Goal: Task Accomplishment & Management: Complete application form

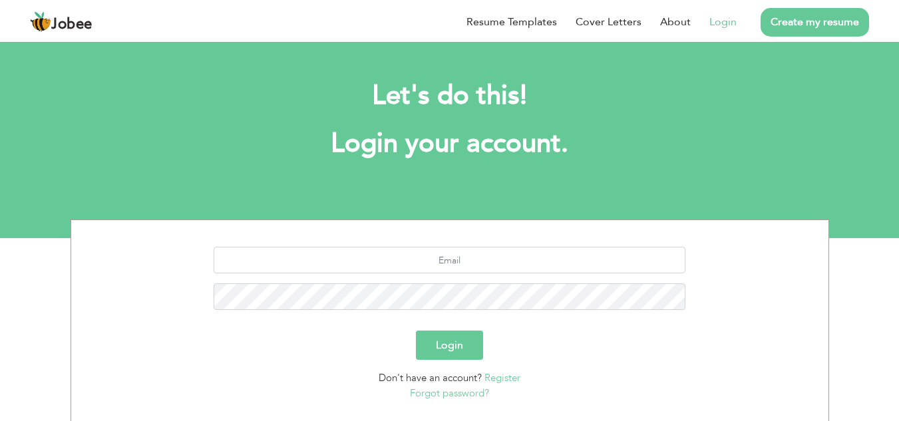
click at [466, 261] on input "text" at bounding box center [450, 260] width 472 height 27
type input "noumansamoo@gmail.com"
click at [416, 331] on button "Login" at bounding box center [449, 345] width 67 height 29
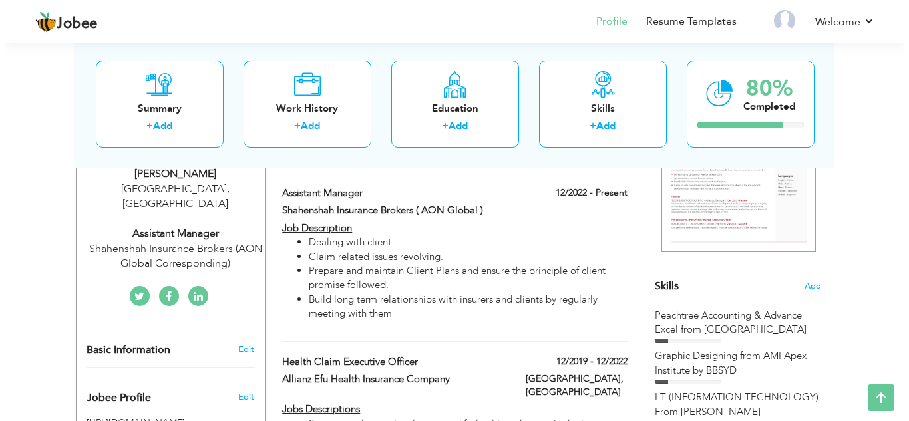
scroll to position [236, 0]
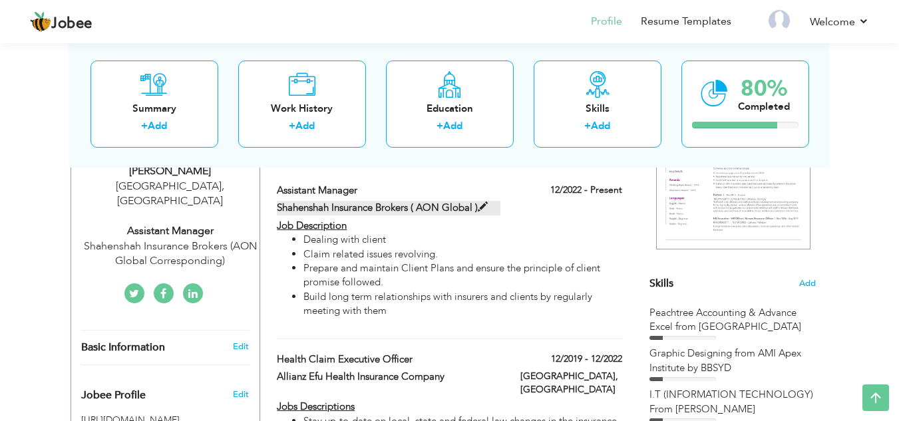
click at [485, 206] on span at bounding box center [483, 207] width 10 height 10
type input "Assistant Manager"
type input "Shahenshah Insurance Brokers ( AON Global )"
type input "12/2022"
checkbox input "true"
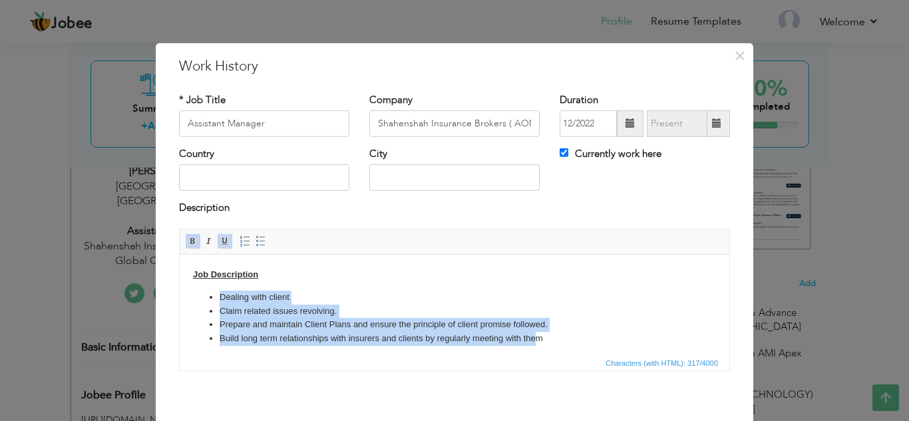
drag, startPoint x: 538, startPoint y: 339, endPoint x: 220, endPoint y: 293, distance: 320.6
click at [220, 293] on ul "Dealing with client Claim related issues revolving. Prepare and maintain Client…" at bounding box center [454, 317] width 523 height 55
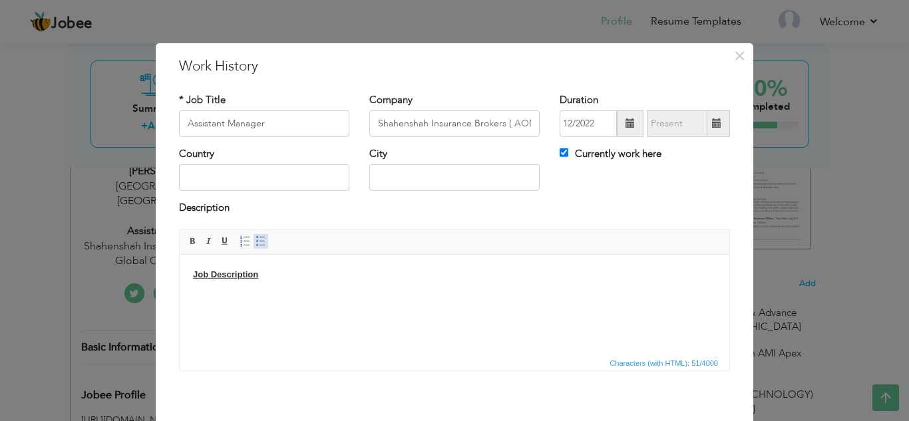
click at [258, 240] on span at bounding box center [261, 241] width 11 height 11
click at [225, 290] on li at bounding box center [455, 297] width 470 height 14
click at [224, 295] on li at bounding box center [455, 297] width 470 height 14
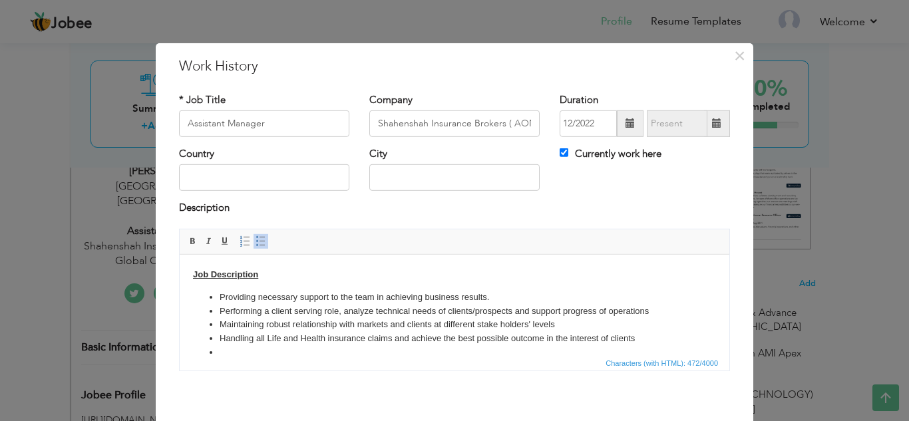
scroll to position [3, 0]
click at [634, 338] on li "Handling all Life and Health insurance claims and achieve the best possible out…" at bounding box center [455, 336] width 470 height 14
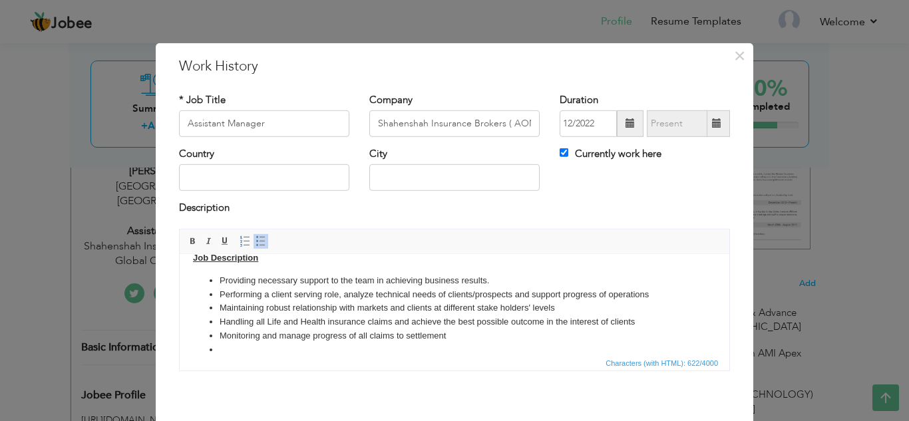
scroll to position [31, 0]
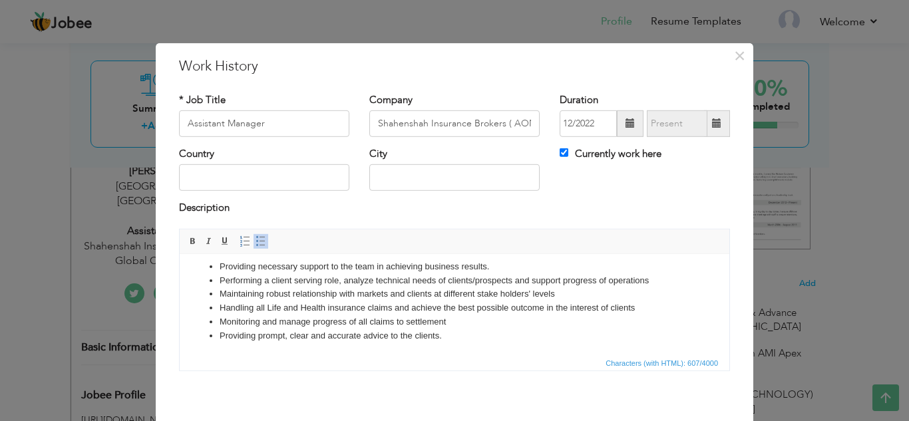
drag, startPoint x: 448, startPoint y: 320, endPoint x: 456, endPoint y: 321, distance: 8.1
click at [449, 321] on li "Monitoring and manage progress of all claims to settlement" at bounding box center [455, 322] width 470 height 14
click at [583, 349] on li "Developing and implementing data analyses,data collection systems and other str…" at bounding box center [455, 350] width 470 height 14
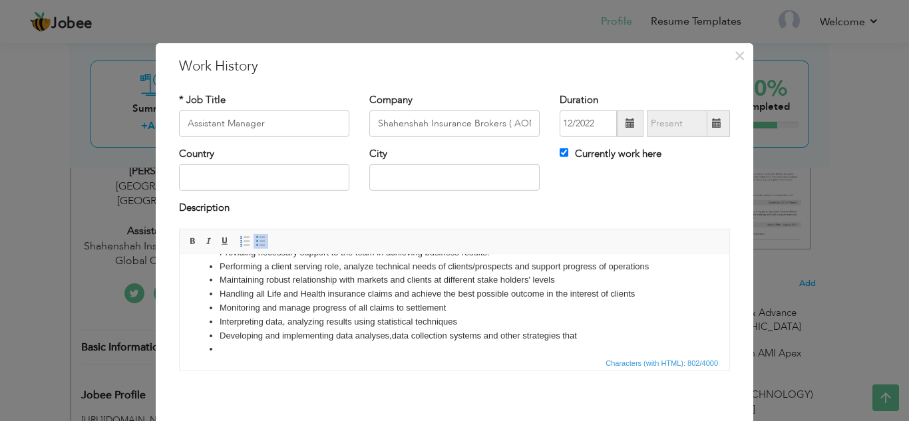
scroll to position [59, 0]
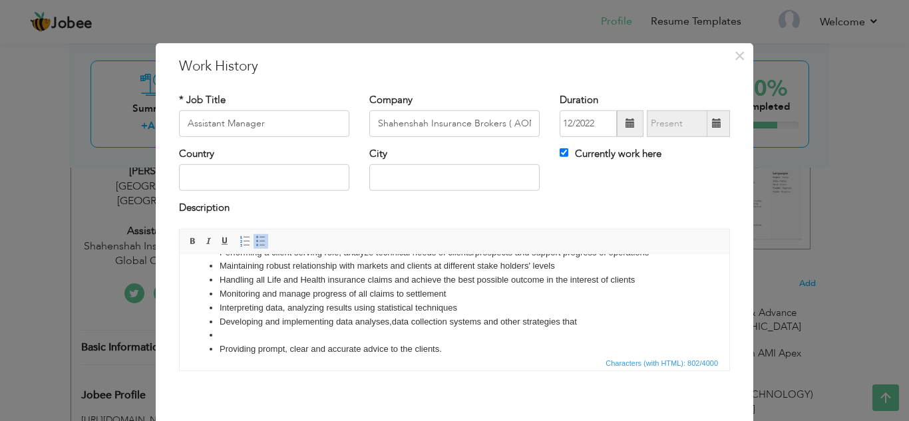
click at [445, 345] on li "Providing prompt, clear and accurate advice to the clients." at bounding box center [455, 349] width 470 height 14
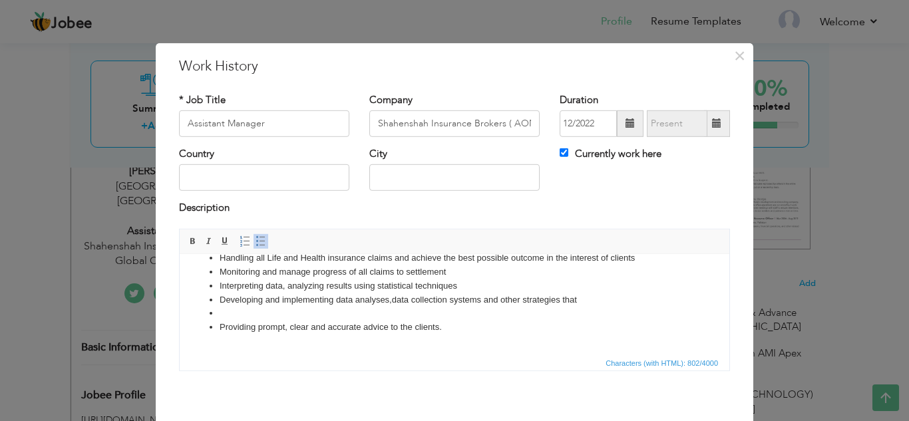
scroll to position [74, 0]
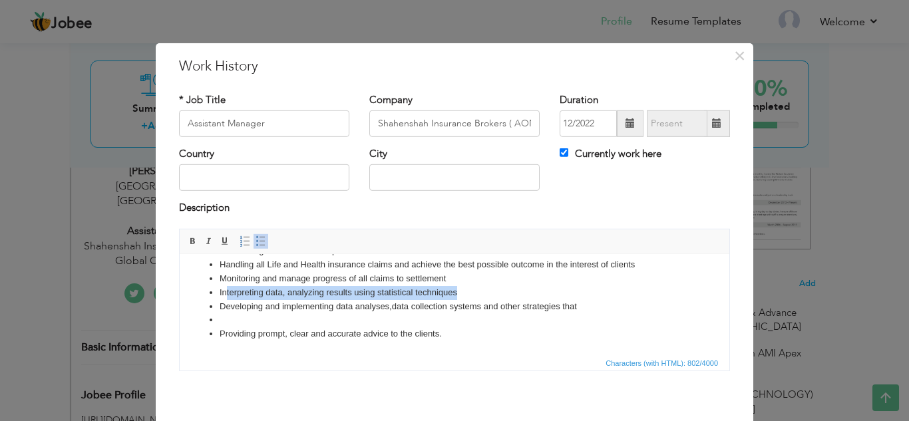
drag, startPoint x: 456, startPoint y: 292, endPoint x: 228, endPoint y: 288, distance: 228.3
click at [228, 288] on li "Interpreting data, analyzing results using statistical techniques" at bounding box center [455, 292] width 470 height 14
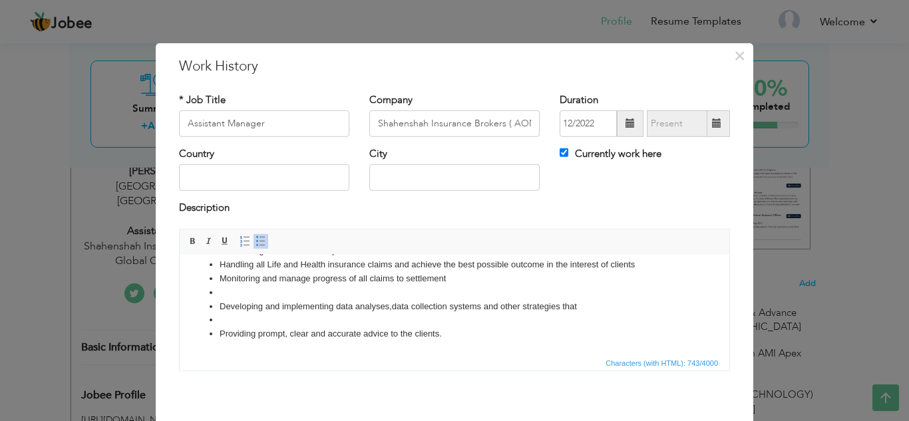
scroll to position [60, 0]
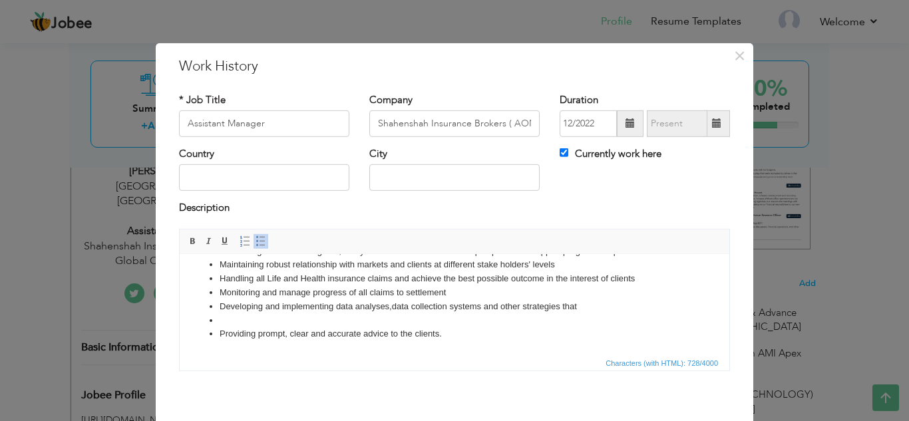
click at [580, 305] on li "Developing and implementing data analyses,data collection systems and other str…" at bounding box center [455, 306] width 470 height 14
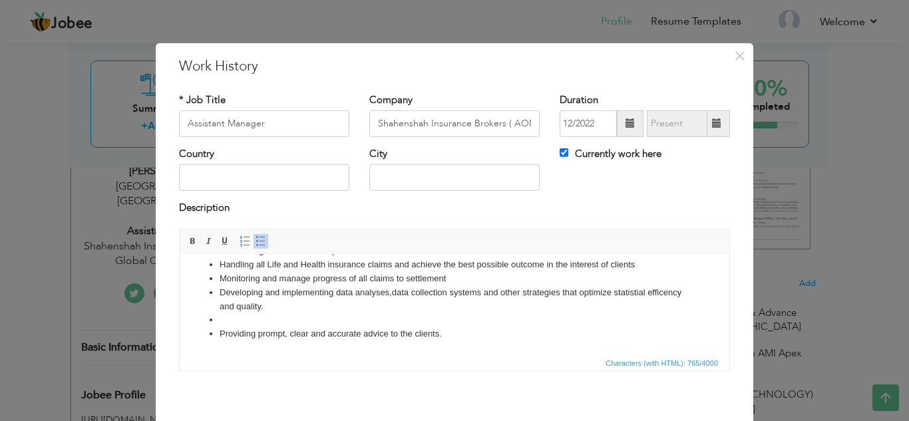
click at [260, 321] on li at bounding box center [455, 320] width 470 height 14
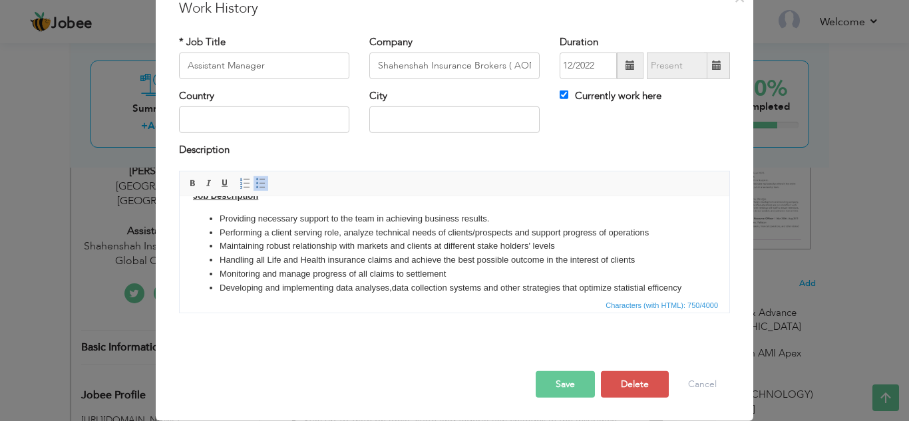
scroll to position [22, 0]
click at [451, 271] on li "Monitoring and manage progress of all claims to settlement" at bounding box center [455, 273] width 470 height 14
click at [570, 386] on button "Save" at bounding box center [565, 384] width 59 height 27
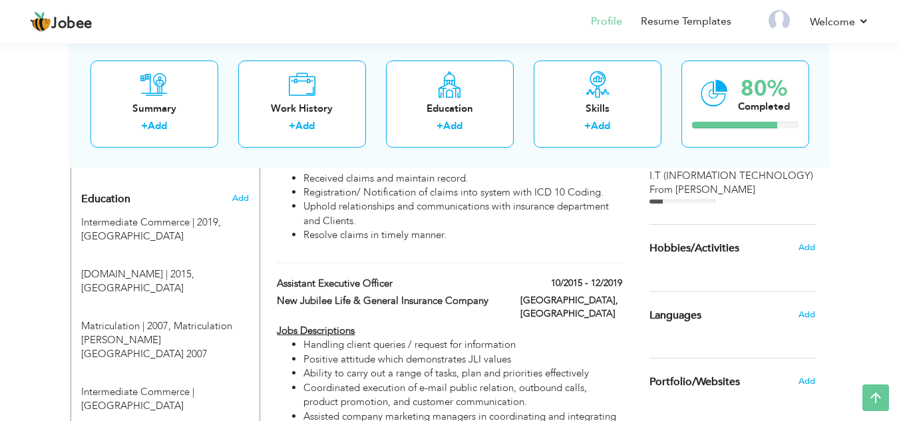
scroll to position [586, 0]
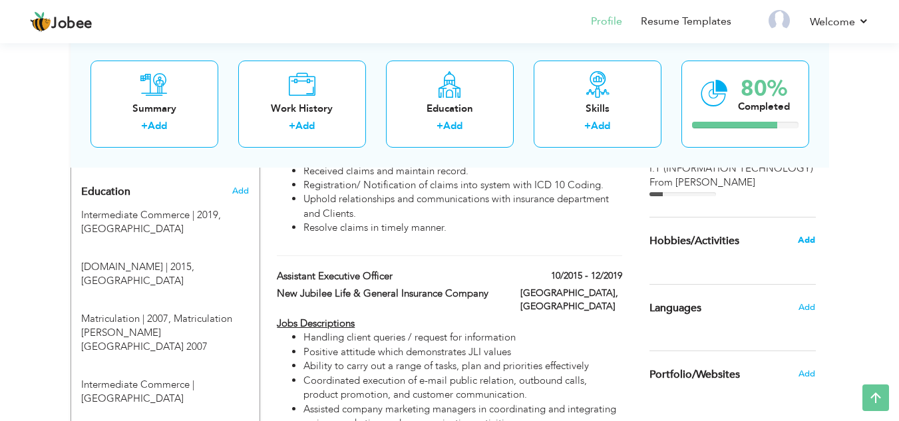
click at [812, 240] on span "Add" at bounding box center [806, 240] width 17 height 12
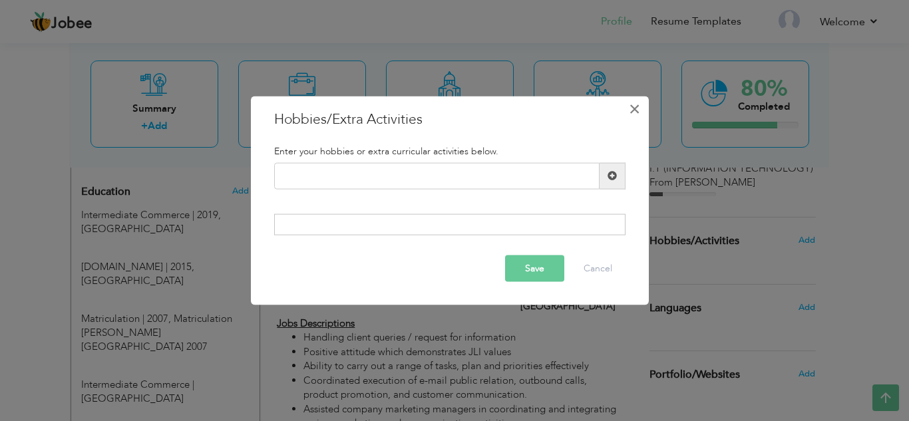
click at [635, 109] on span "×" at bounding box center [634, 108] width 11 height 24
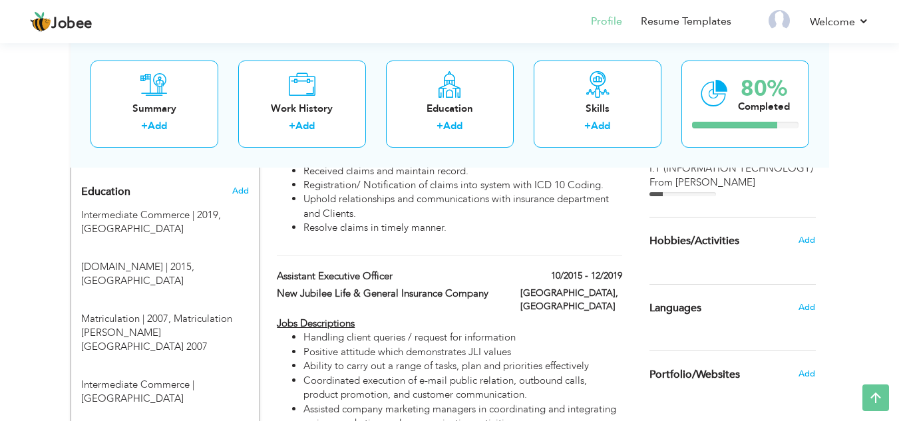
click at [771, 314] on div "Languages" at bounding box center [716, 308] width 155 height 27
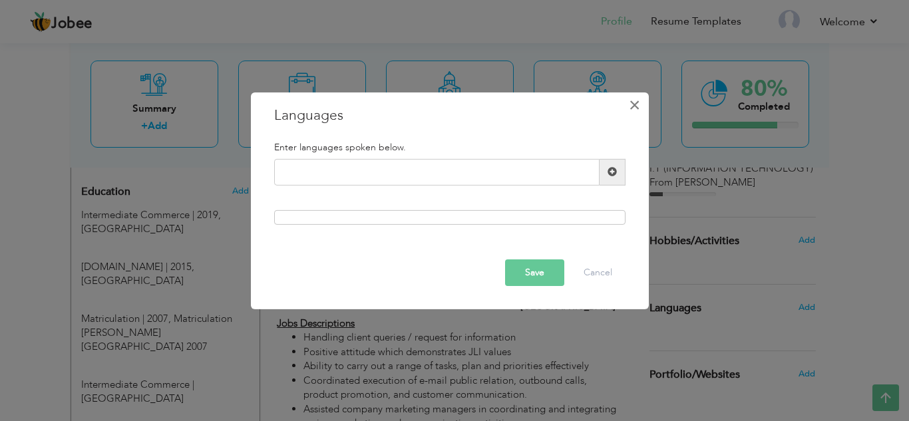
click at [635, 104] on span "×" at bounding box center [634, 104] width 11 height 24
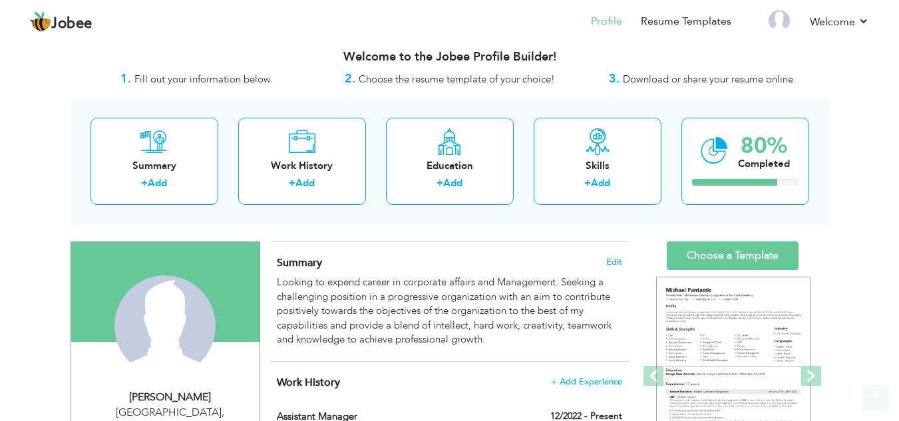
scroll to position [7, 0]
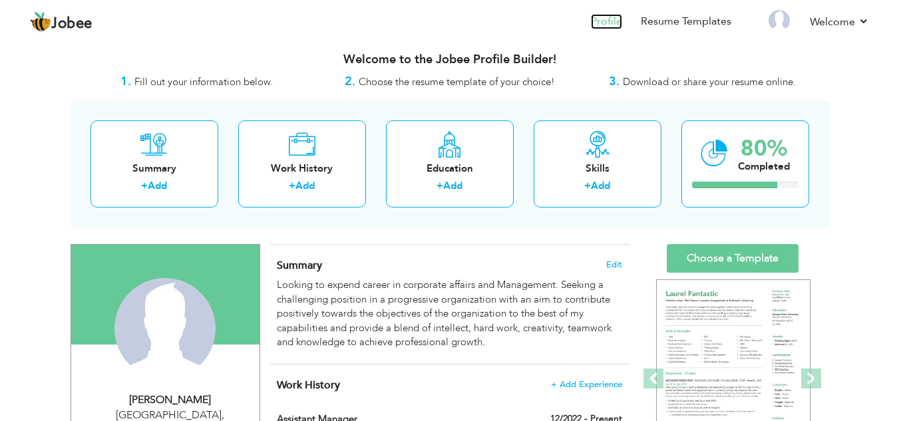
click at [608, 19] on link "Profile" at bounding box center [606, 21] width 31 height 15
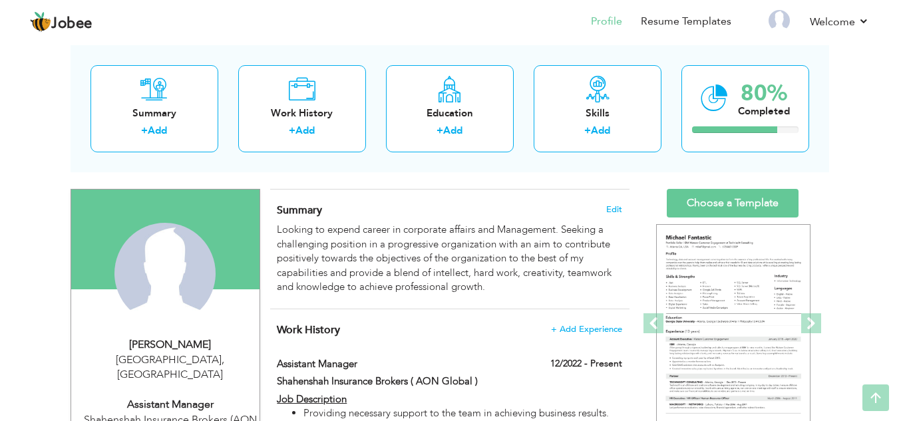
scroll to position [57, 0]
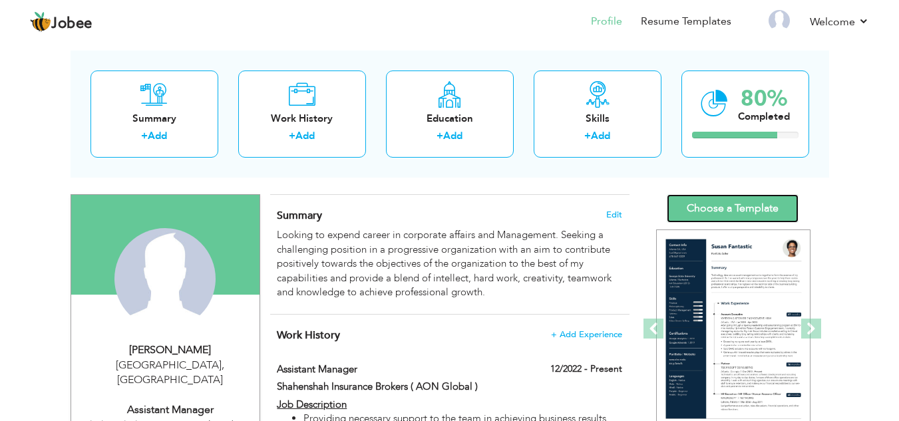
click at [742, 203] on link "Choose a Template" at bounding box center [733, 208] width 132 height 29
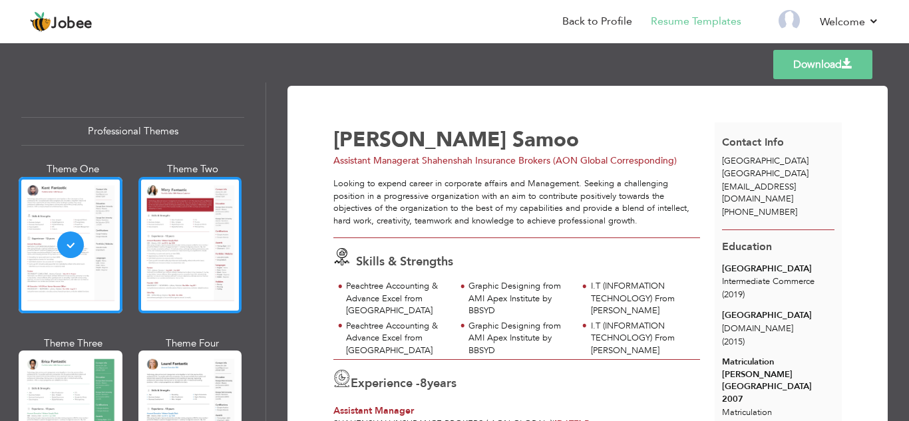
click at [207, 279] on div at bounding box center [190, 245] width 104 height 136
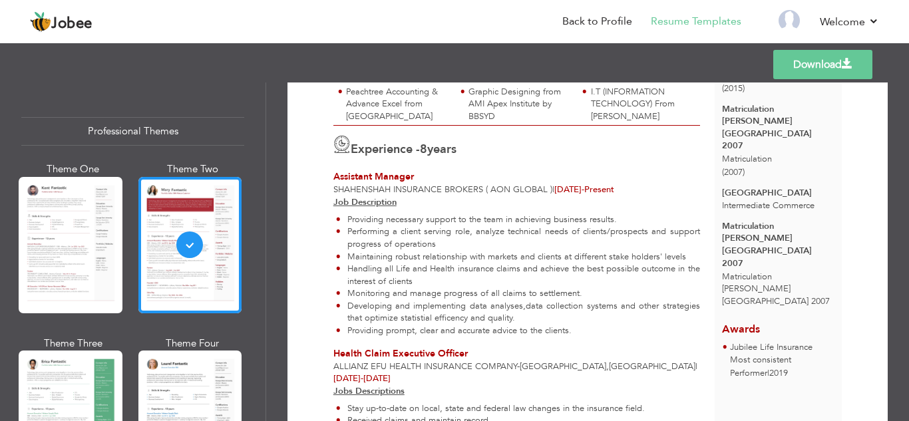
scroll to position [259, 0]
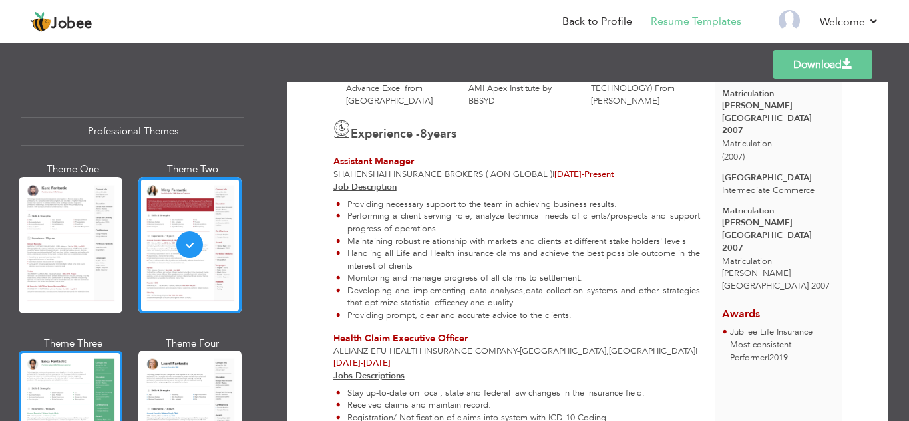
click at [76, 379] on div at bounding box center [71, 419] width 104 height 136
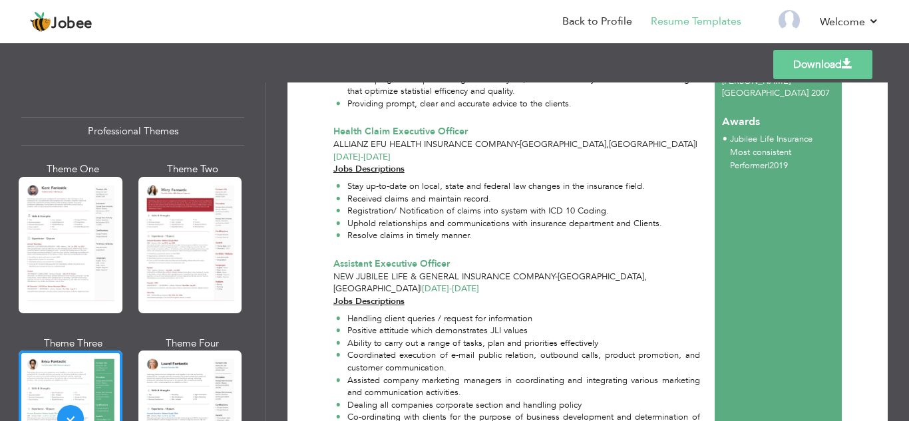
scroll to position [518, 0]
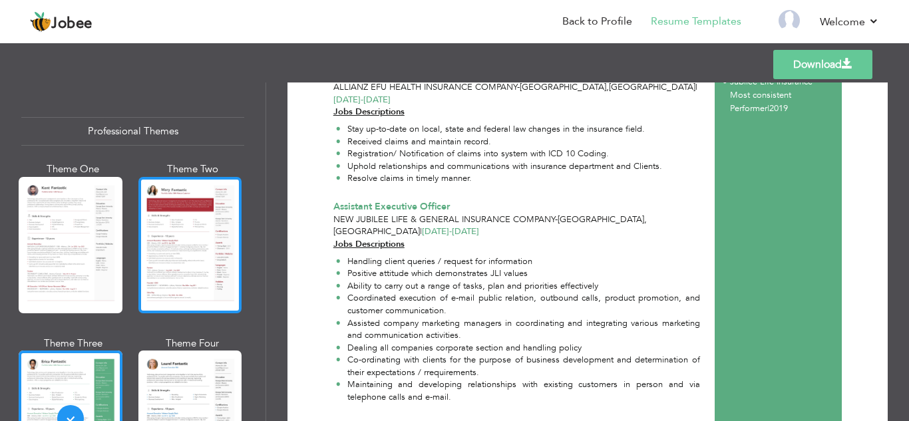
click at [174, 268] on div at bounding box center [190, 245] width 104 height 136
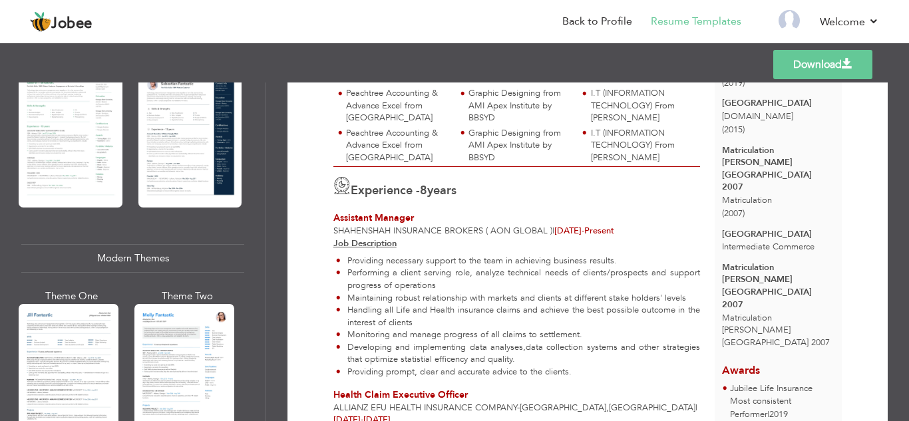
scroll to position [459, 0]
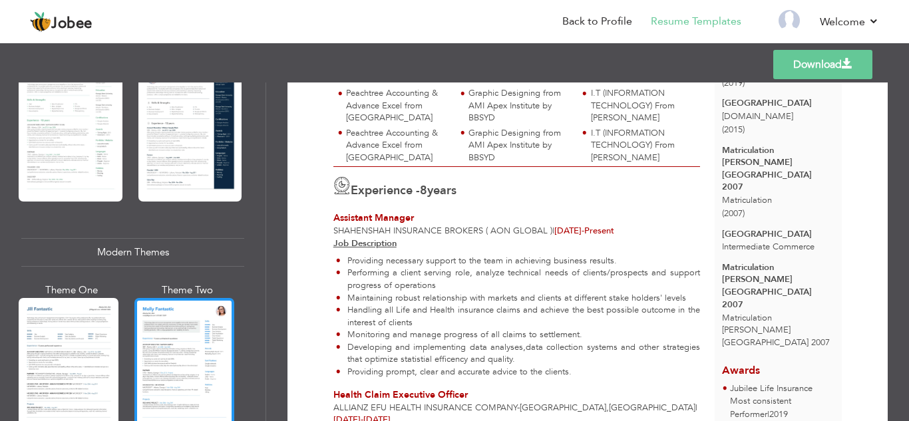
click at [186, 325] on div at bounding box center [184, 364] width 100 height 132
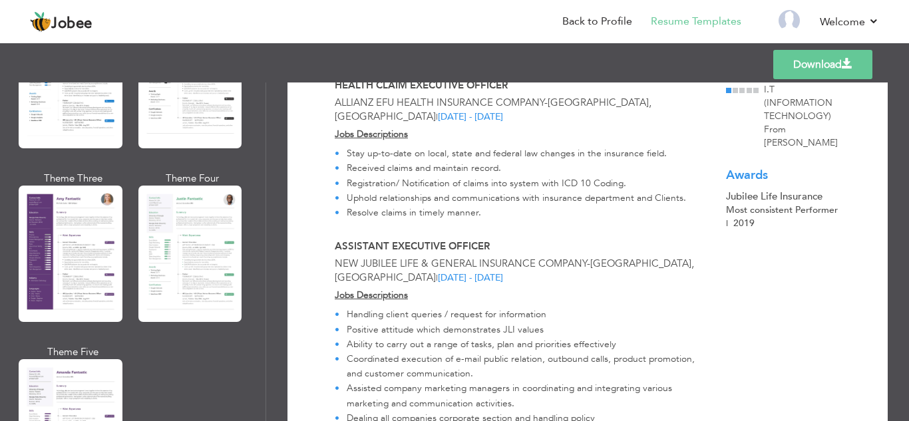
scroll to position [1142, 0]
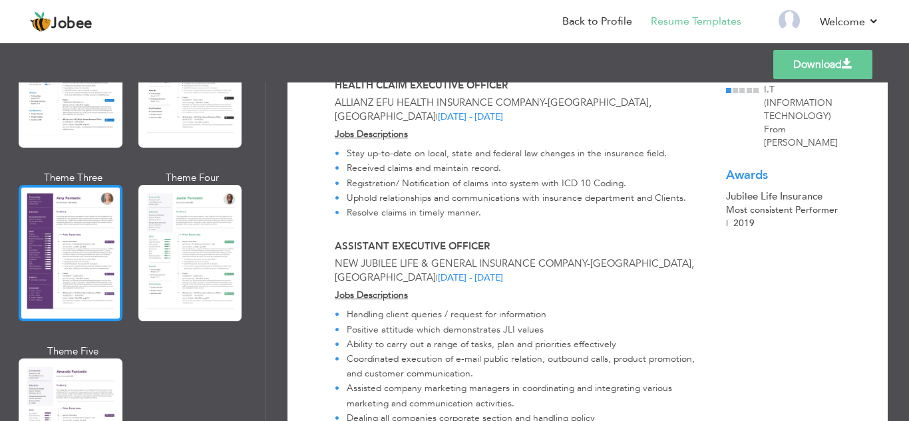
click at [62, 246] on div at bounding box center [71, 253] width 104 height 136
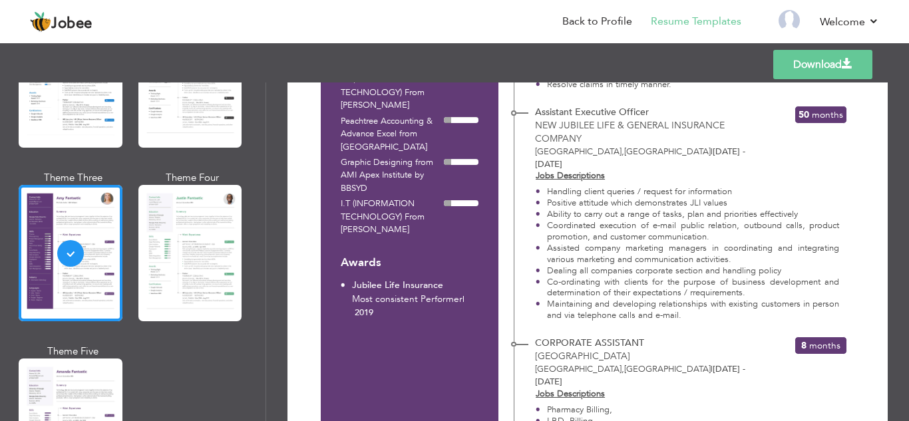
scroll to position [599, 0]
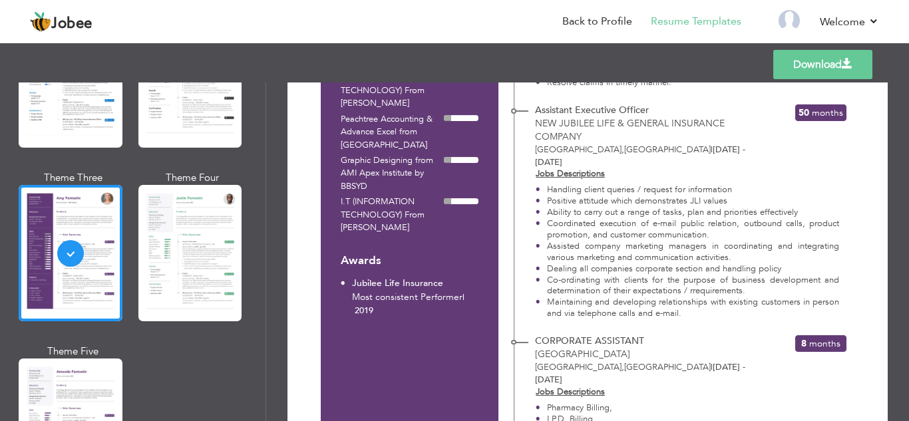
drag, startPoint x: 193, startPoint y: 258, endPoint x: 202, endPoint y: 253, distance: 10.4
click at [198, 255] on div at bounding box center [190, 253] width 104 height 136
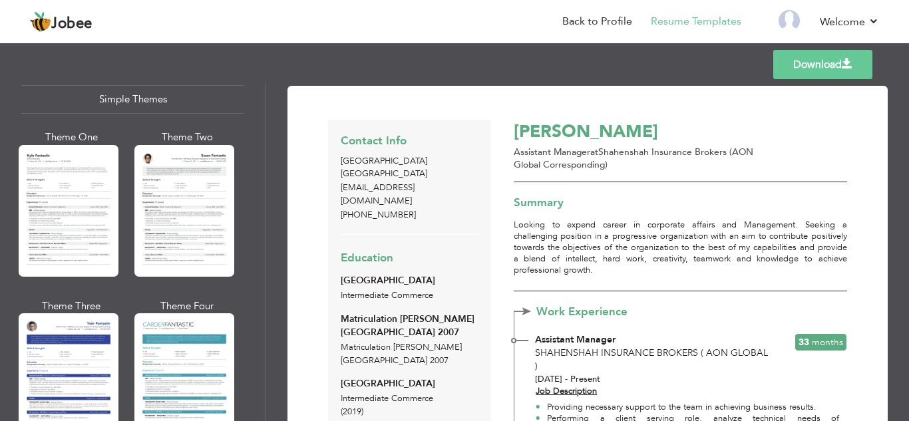
scroll to position [2374, 0]
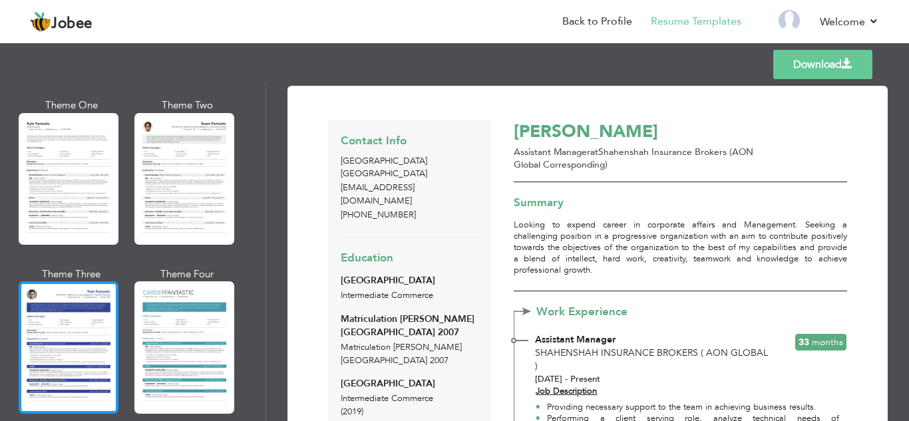
click at [77, 307] on div at bounding box center [69, 347] width 100 height 132
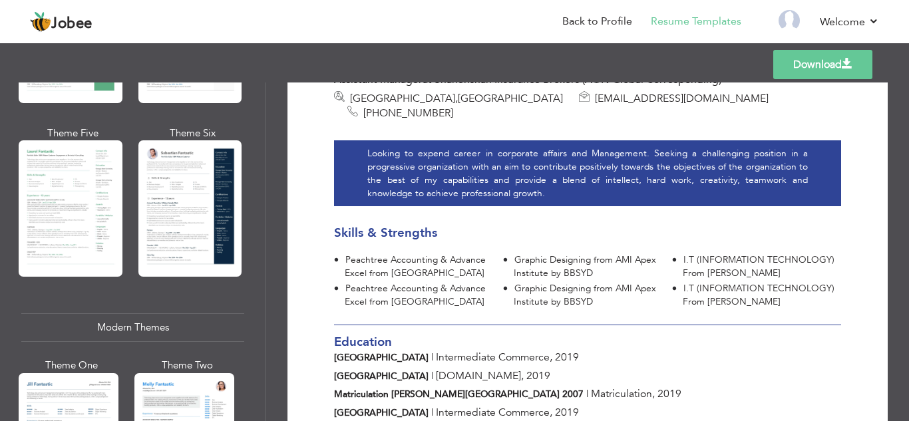
scroll to position [0, 0]
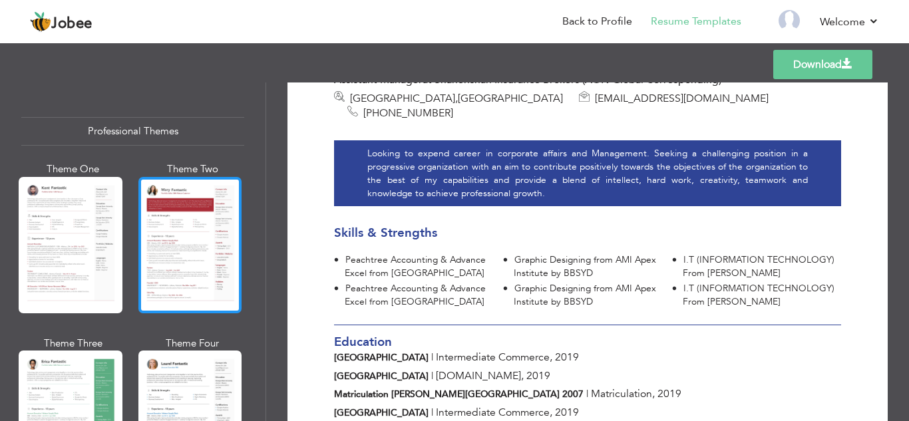
click at [189, 242] on div at bounding box center [190, 245] width 104 height 136
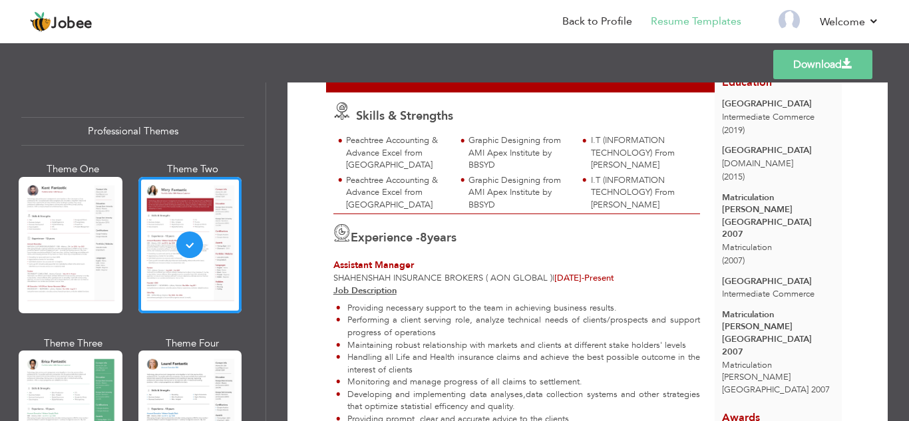
scroll to position [134, 0]
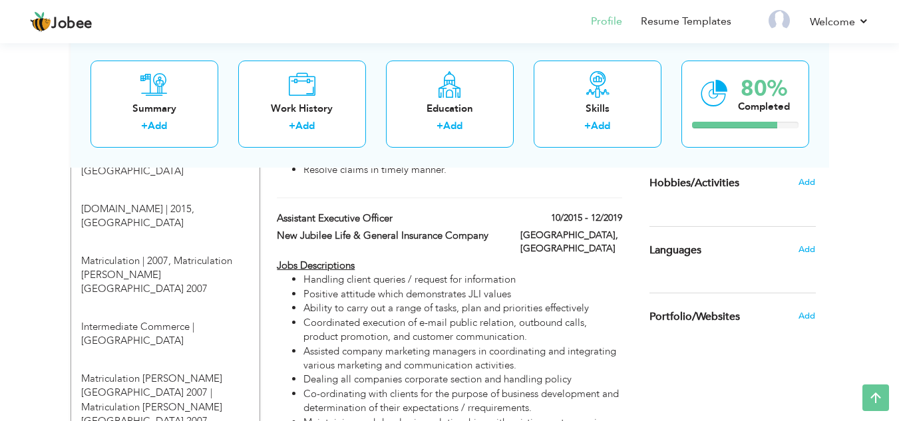
scroll to position [633, 0]
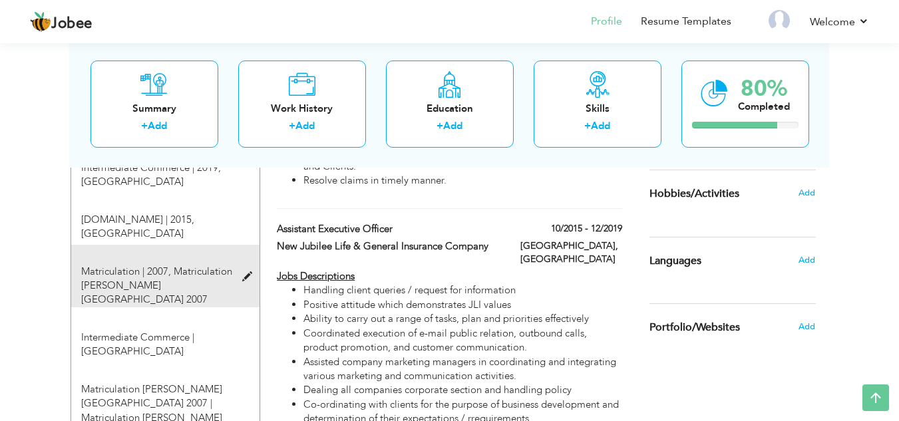
click at [247, 272] on span at bounding box center [250, 277] width 17 height 10
type input "Matriculation"
type input "2007"
type input "Matriculation Allama Iqbal Higher Secondary School 2007"
radio input "true"
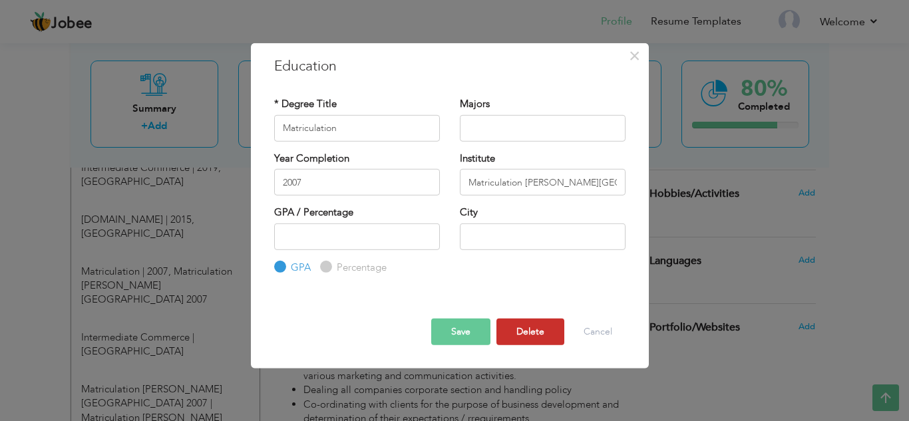
click at [532, 336] on button "Delete" at bounding box center [530, 332] width 68 height 27
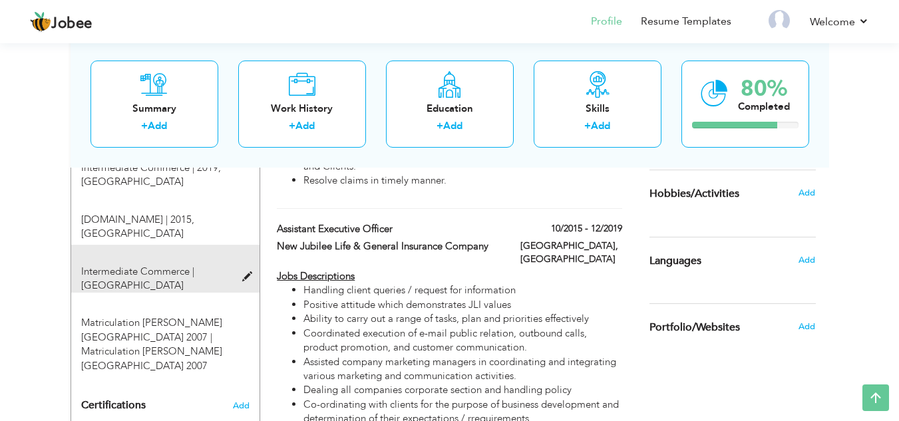
click at [247, 272] on span at bounding box center [250, 277] width 17 height 10
type input "Intermediate Commerce"
type input "[GEOGRAPHIC_DATA]"
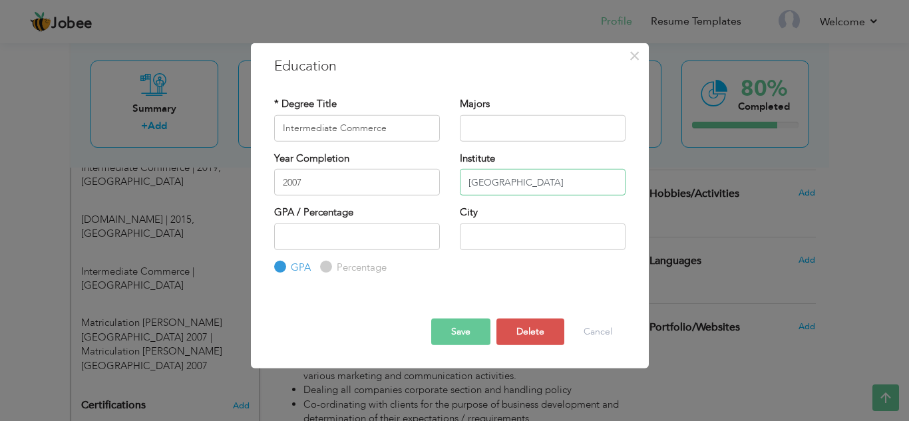
drag, startPoint x: 559, startPoint y: 184, endPoint x: 459, endPoint y: 183, distance: 99.8
click at [460, 183] on input "[GEOGRAPHIC_DATA]" at bounding box center [543, 182] width 166 height 27
type input "P"
type input "K"
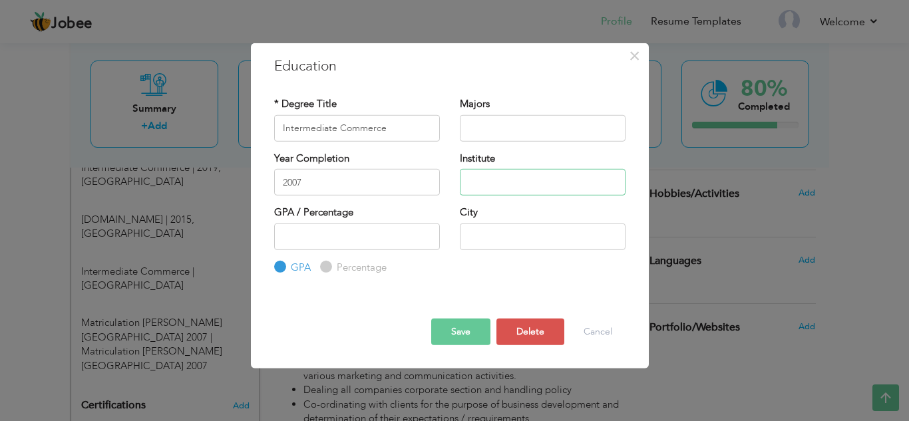
type input "P"
type input "Private"
click at [487, 232] on input "text" at bounding box center [543, 236] width 166 height 27
type input "Karachi"
click at [461, 335] on button "Save" at bounding box center [460, 332] width 59 height 27
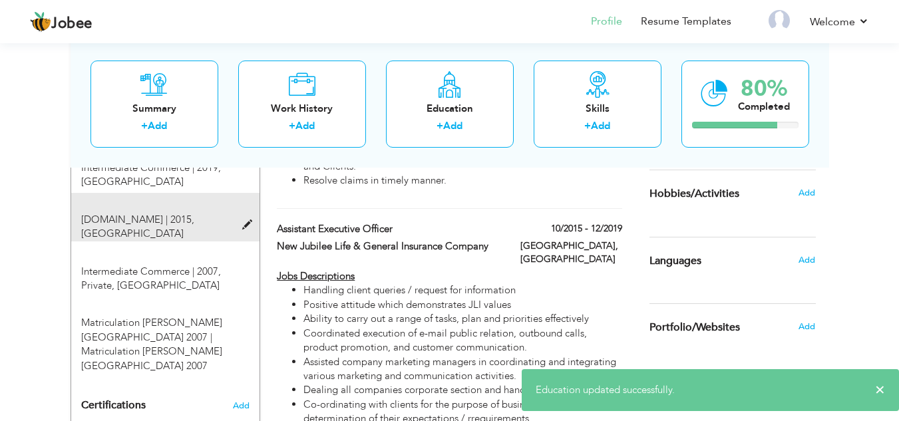
click at [248, 220] on span at bounding box center [250, 225] width 17 height 10
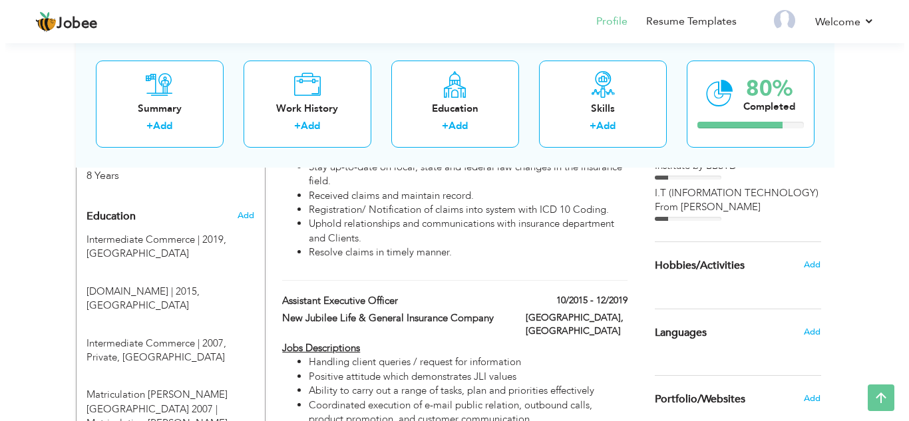
scroll to position [564, 0]
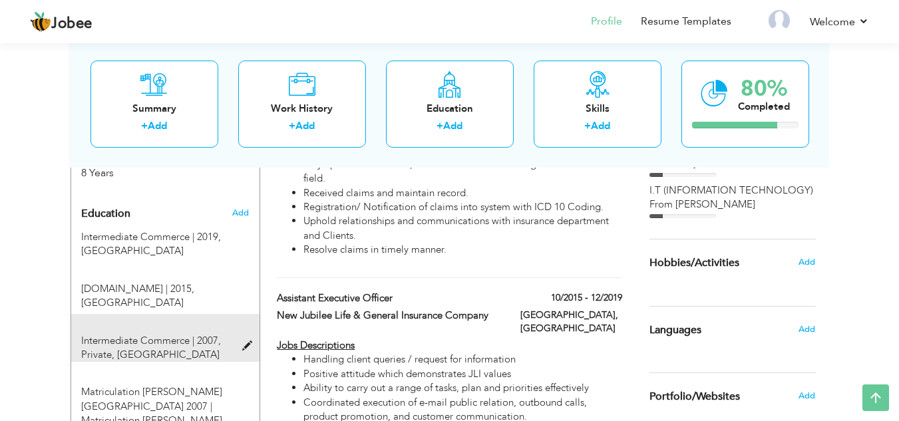
click at [248, 341] on span at bounding box center [250, 346] width 17 height 10
type input "Intermediate Commerce"
type input "2007"
type input "Private"
type input "Karachi"
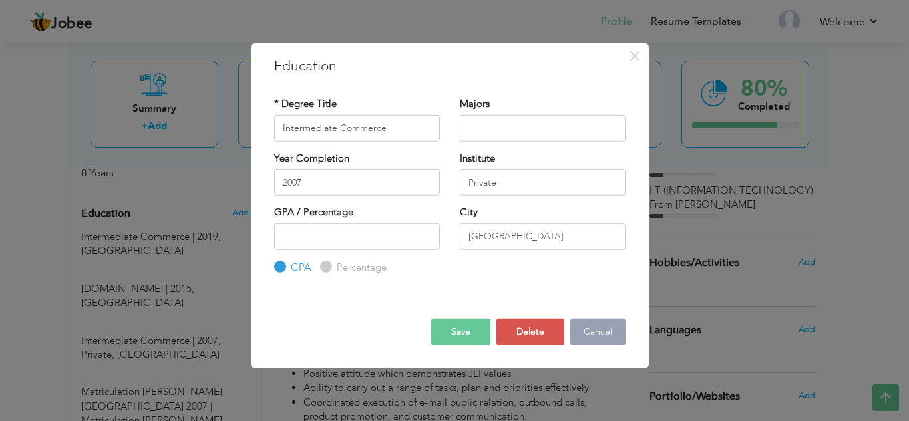
click at [598, 333] on button "Cancel" at bounding box center [597, 332] width 55 height 27
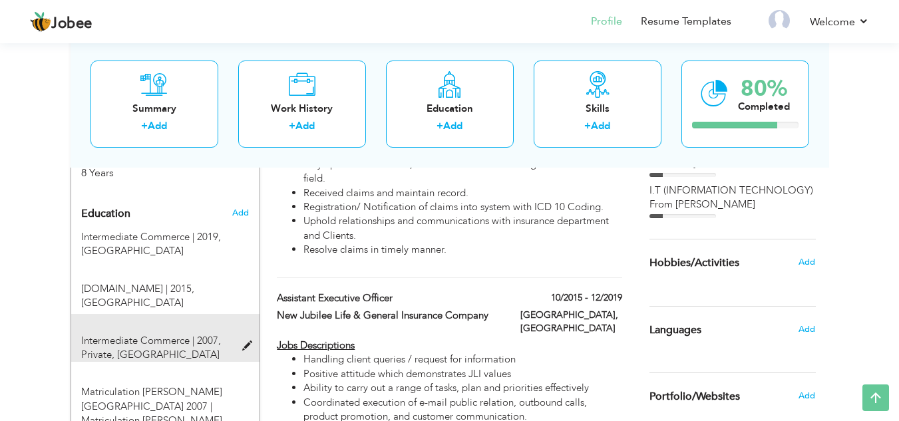
click at [247, 341] on span at bounding box center [250, 346] width 17 height 10
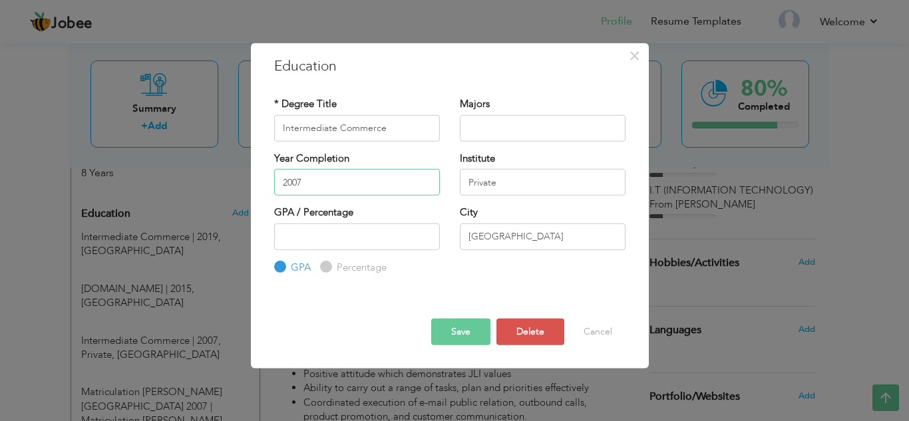
click at [312, 176] on input "2007" at bounding box center [357, 182] width 166 height 27
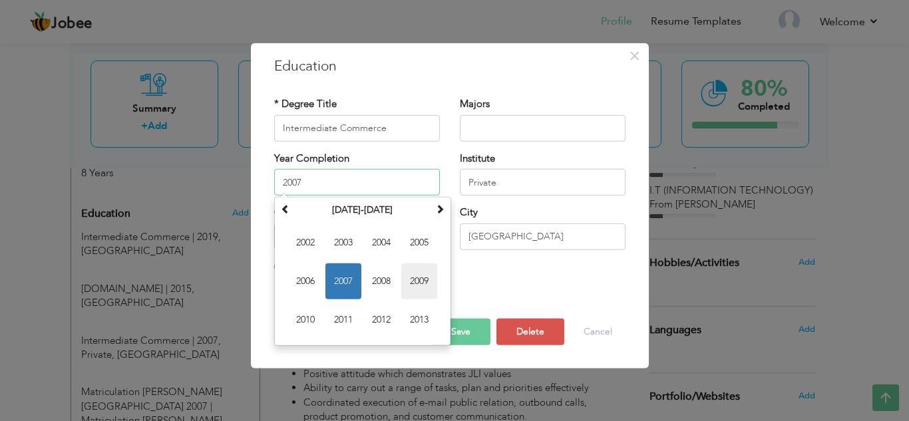
click at [421, 280] on span "2009" at bounding box center [419, 282] width 36 height 36
type input "2009"
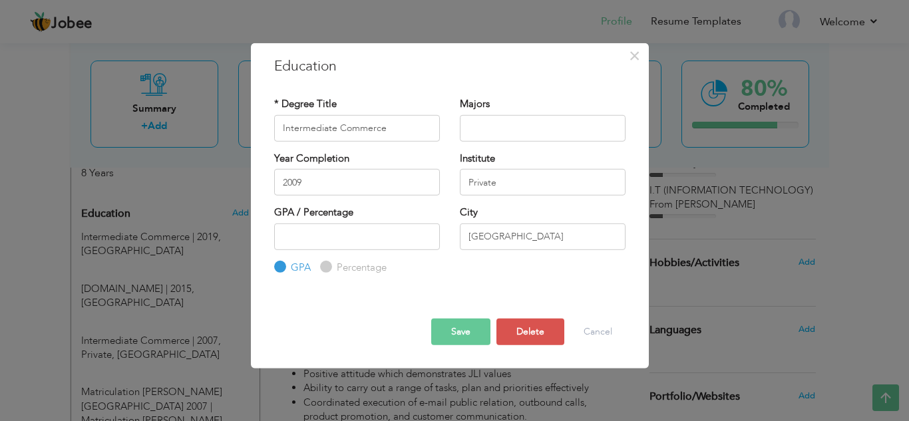
click at [459, 337] on button "Save" at bounding box center [460, 332] width 59 height 27
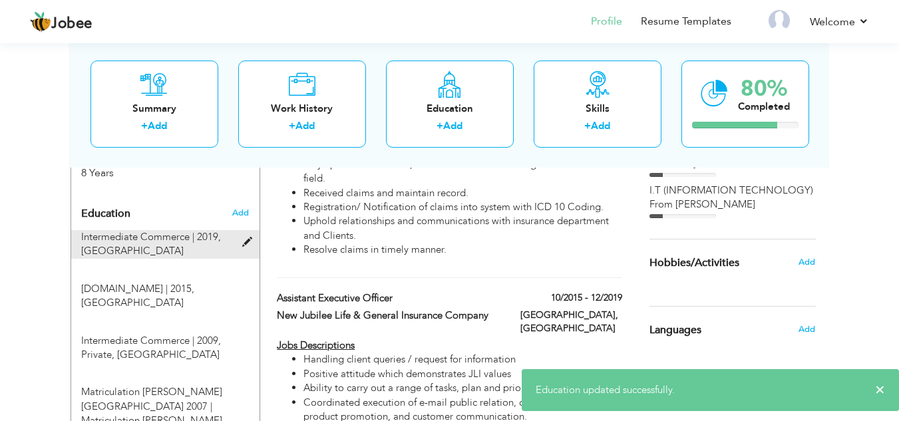
click at [250, 238] on span at bounding box center [250, 243] width 17 height 10
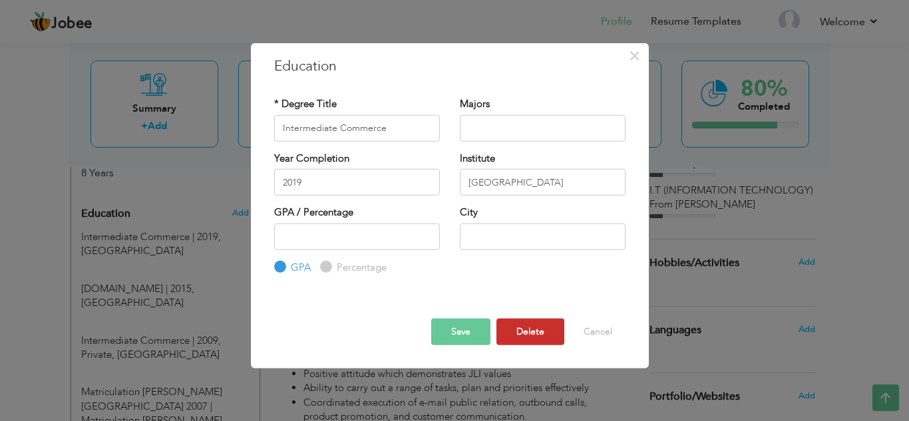
click at [530, 329] on button "Delete" at bounding box center [530, 332] width 68 height 27
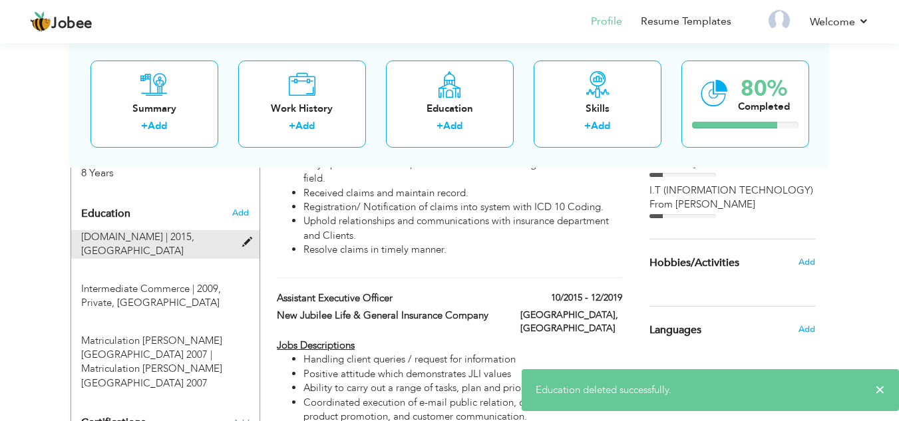
click at [250, 238] on span at bounding box center [250, 243] width 17 height 10
type input "B.Com"
type input "2015"
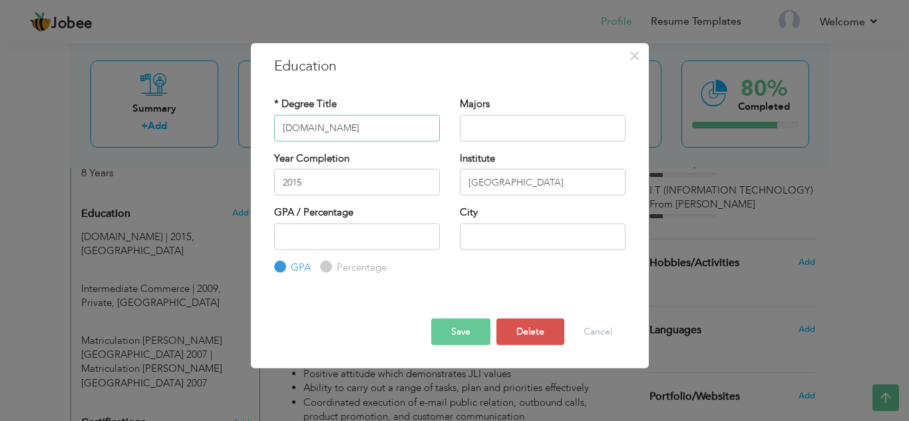
drag, startPoint x: 317, startPoint y: 128, endPoint x: 266, endPoint y: 126, distance: 51.9
click at [266, 126] on div "* Degree Title B.Com" at bounding box center [357, 124] width 186 height 54
paste input "achelor of Commerce"
type input "Bachelor of Commerce"
click at [490, 237] on input "text" at bounding box center [543, 236] width 166 height 27
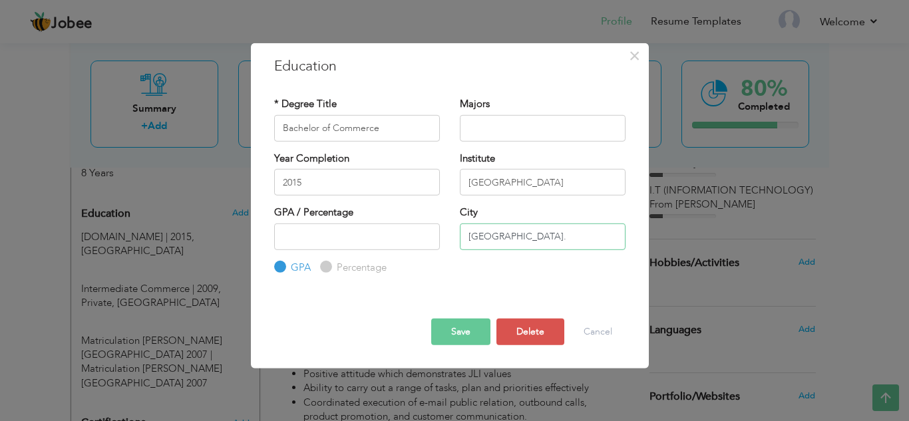
type input "Hyderabad."
click at [478, 323] on button "Save" at bounding box center [460, 332] width 59 height 27
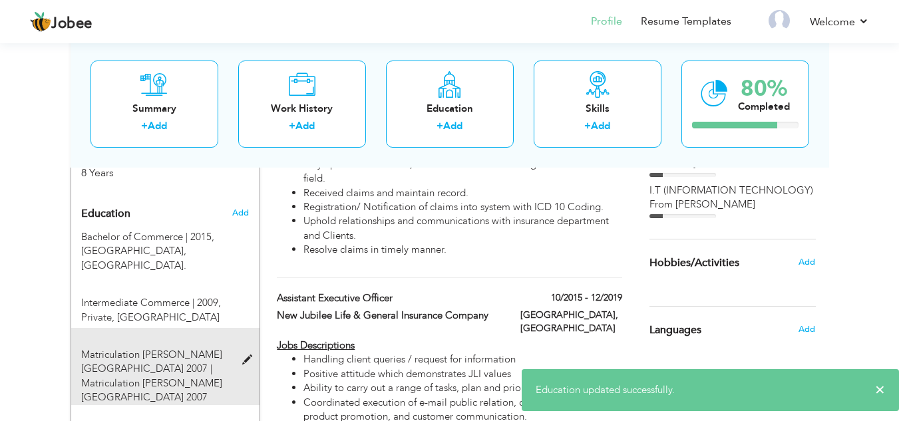
click at [247, 355] on span at bounding box center [250, 360] width 17 height 10
type input "Matriculation Allama Iqbal Higher Secondary School 2007"
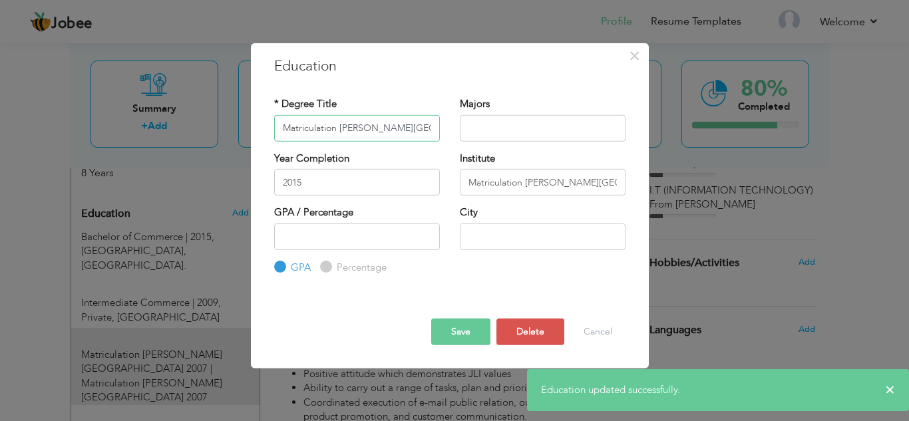
scroll to position [0, 94]
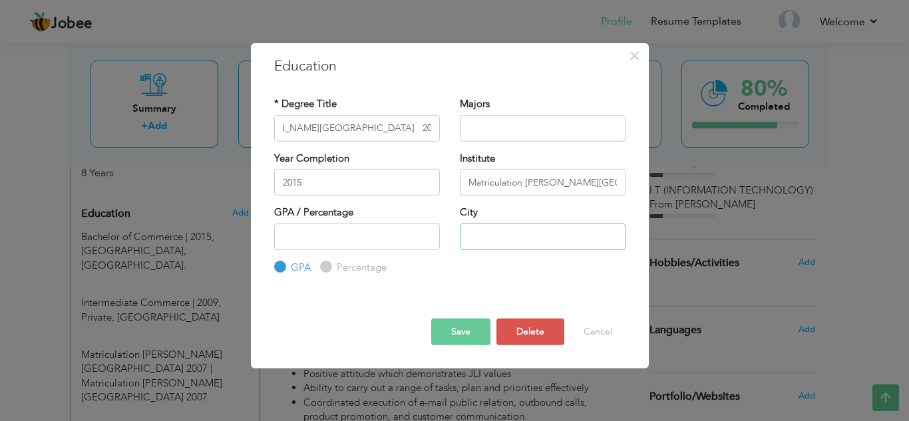
click at [496, 237] on input "text" at bounding box center [543, 236] width 166 height 27
type input "Karachi"
click at [524, 186] on input "Matriculation Allama Iqbal Higher Secondary School 2007" at bounding box center [543, 182] width 166 height 27
type input "Allama Iqbal Higher Secondary School 2007"
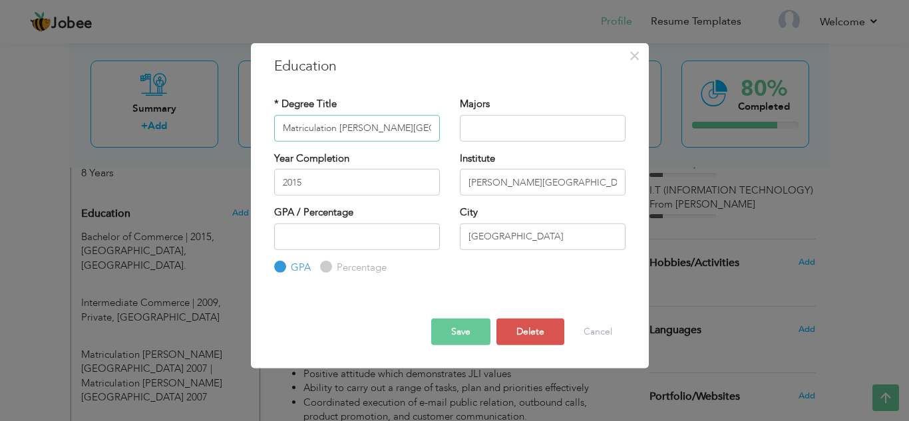
scroll to position [0, 94]
drag, startPoint x: 339, startPoint y: 126, endPoint x: 520, endPoint y: 124, distance: 181.0
click at [520, 124] on div "* Degree Title Matriculation Allama Iqbal Higher Secondary School 2007 Majors" at bounding box center [449, 124] width 371 height 54
type input "Matriculation."
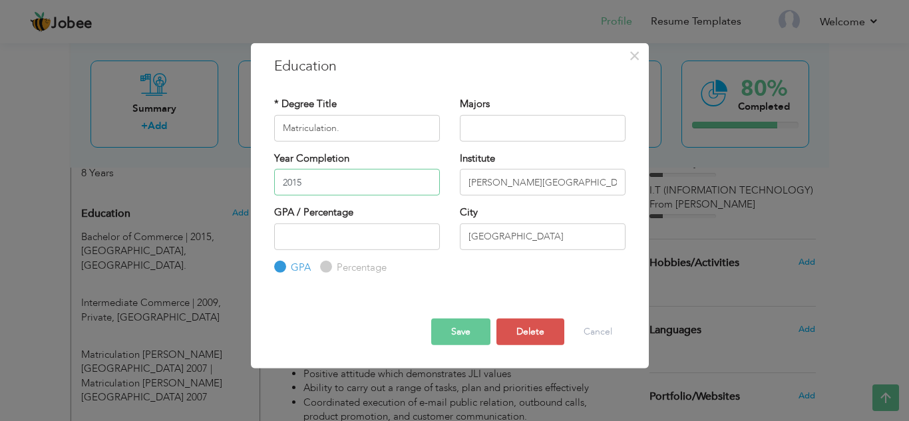
click at [347, 186] on input "2015" at bounding box center [357, 182] width 166 height 27
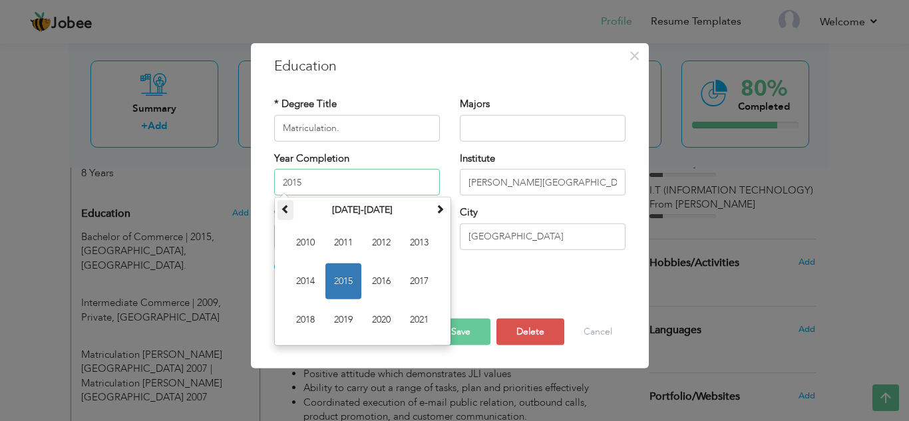
click at [285, 206] on span at bounding box center [285, 208] width 9 height 9
click at [422, 284] on span "2007" at bounding box center [419, 282] width 36 height 36
type input "2007"
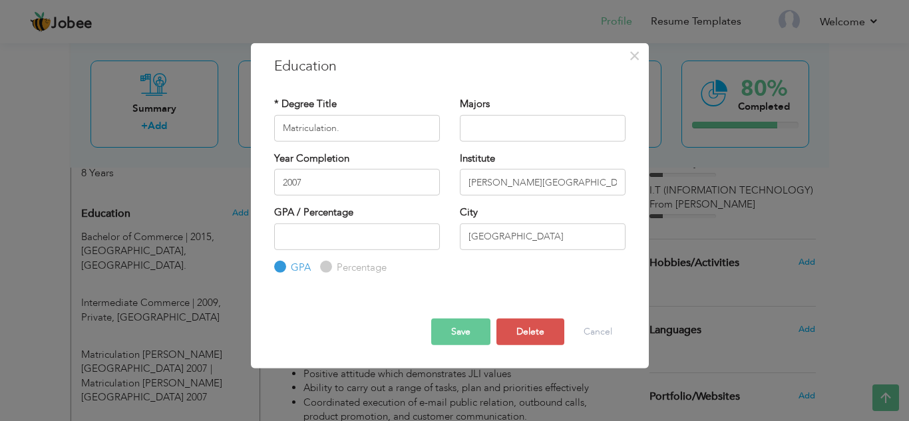
click at [462, 330] on button "Save" at bounding box center [460, 332] width 59 height 27
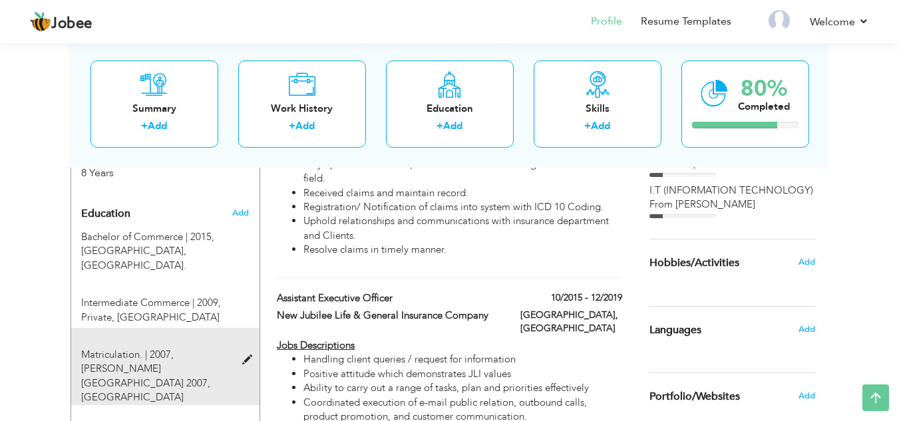
click at [250, 355] on span at bounding box center [250, 360] width 17 height 10
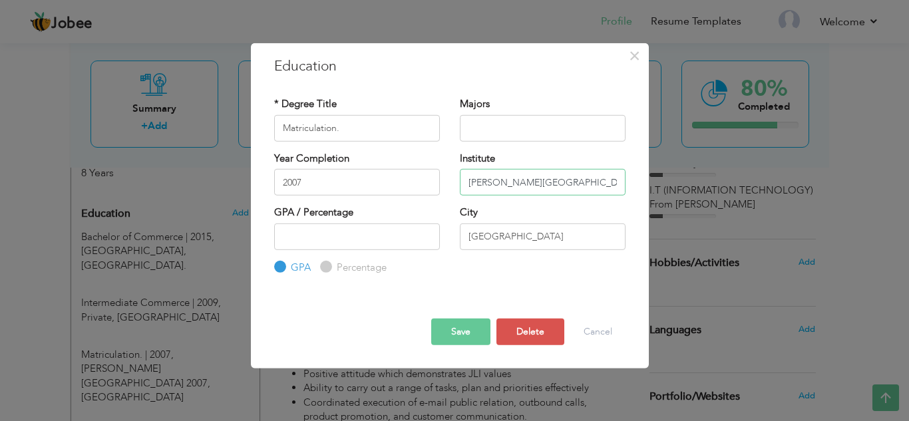
scroll to position [0, 37]
drag, startPoint x: 532, startPoint y: 182, endPoint x: 783, endPoint y: 185, distance: 250.9
click at [789, 184] on div "× Education * Degree Title Matriculation. Majors Year Completion" at bounding box center [454, 210] width 909 height 421
click at [608, 180] on input "Allama Iqbal Higher Secondary School 2007" at bounding box center [543, 182] width 166 height 27
click at [592, 181] on input "Allama Iqbal Higher Secondary School 2007" at bounding box center [543, 182] width 166 height 27
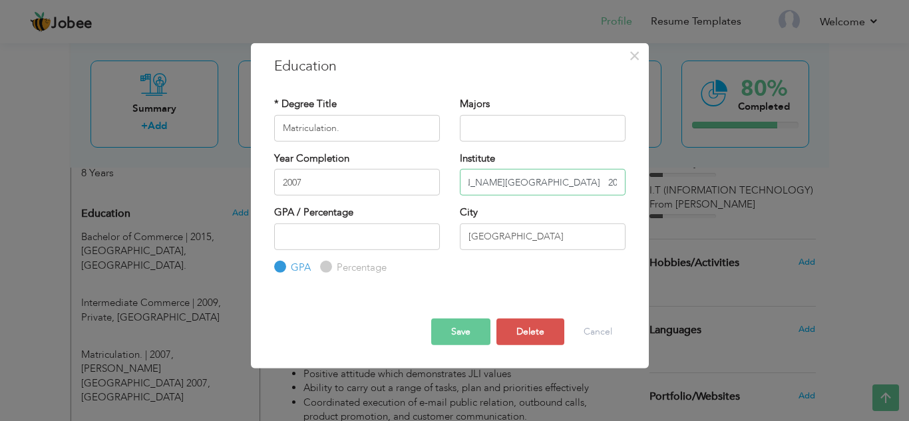
click at [596, 182] on input "Allama Iqbal Higher Secondary School 2007" at bounding box center [543, 182] width 166 height 27
click at [513, 234] on input "Karachi" at bounding box center [543, 236] width 166 height 27
click at [470, 327] on button "Save" at bounding box center [460, 332] width 59 height 27
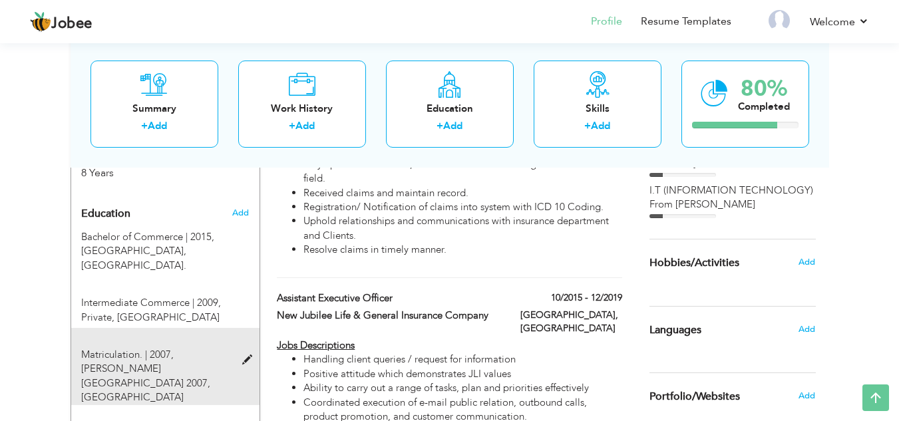
click at [247, 355] on span at bounding box center [250, 360] width 17 height 10
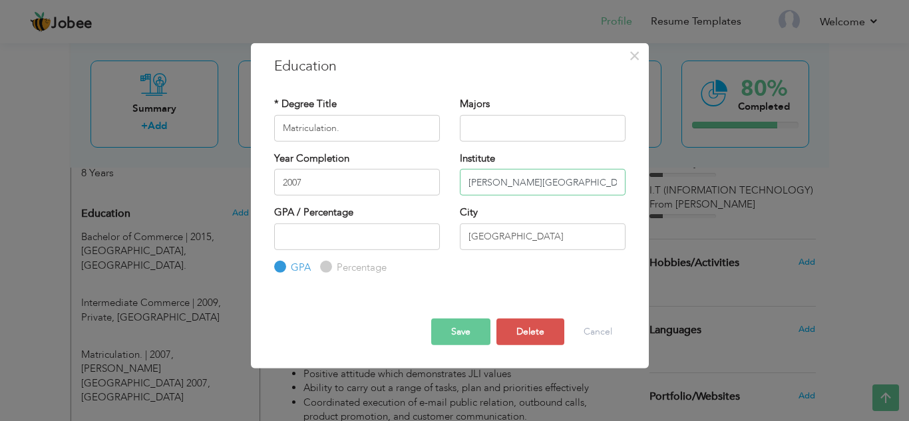
drag, startPoint x: 584, startPoint y: 184, endPoint x: 591, endPoint y: 184, distance: 7.4
click at [585, 184] on input "Allama Iqbal Higher Secondary School 2007" at bounding box center [543, 182] width 166 height 27
drag, startPoint x: 592, startPoint y: 184, endPoint x: 775, endPoint y: 181, distance: 183.0
click at [775, 181] on div "× Education * Degree Title Matriculation. Majors Year Completion" at bounding box center [454, 210] width 909 height 421
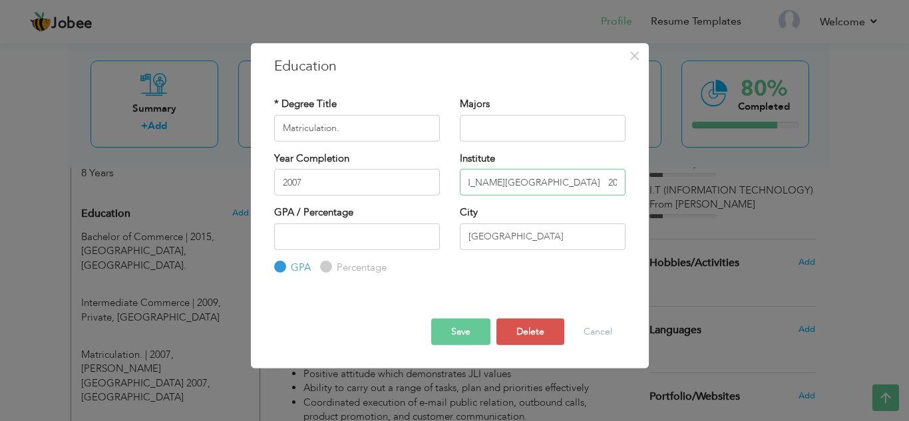
click at [606, 181] on input "Allama Iqbal Higher Secondary School 2007" at bounding box center [543, 182] width 166 height 27
drag, startPoint x: 594, startPoint y: 182, endPoint x: 634, endPoint y: 180, distance: 39.3
click at [634, 180] on div "Institute Allama Iqbal Higher Secondary School 2007" at bounding box center [543, 178] width 186 height 54
type input "Allama Iqbal Higher Secondary School."
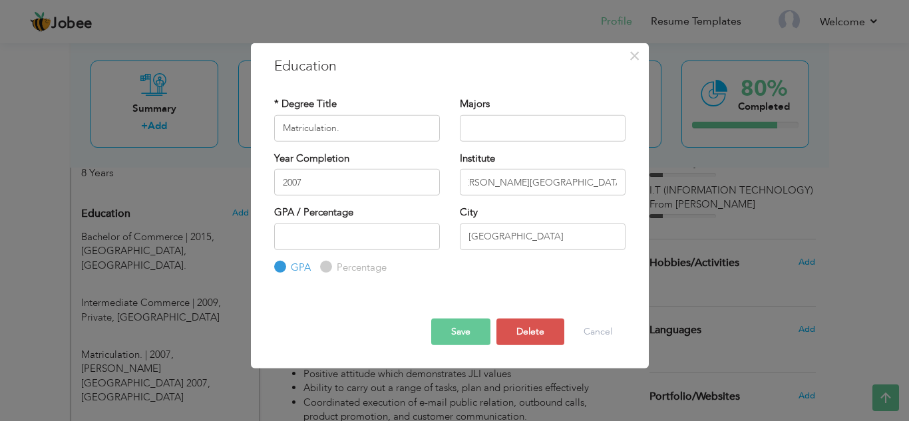
click at [471, 333] on button "Save" at bounding box center [460, 332] width 59 height 27
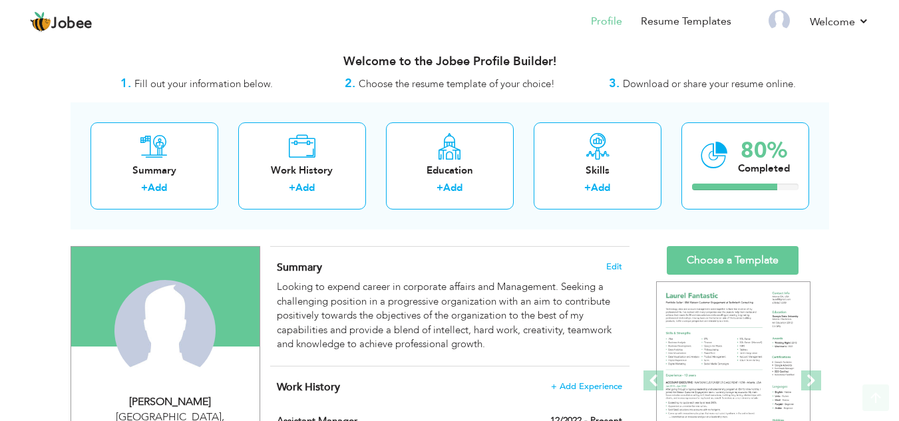
scroll to position [0, 0]
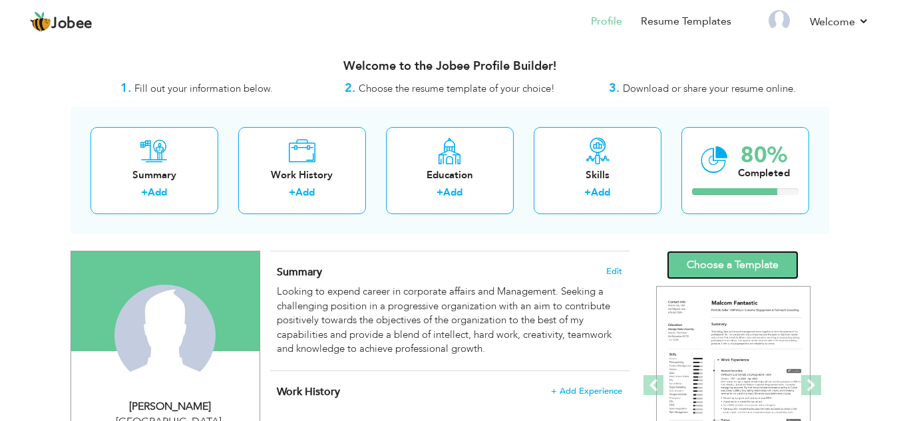
click at [757, 263] on link "Choose a Template" at bounding box center [733, 265] width 132 height 29
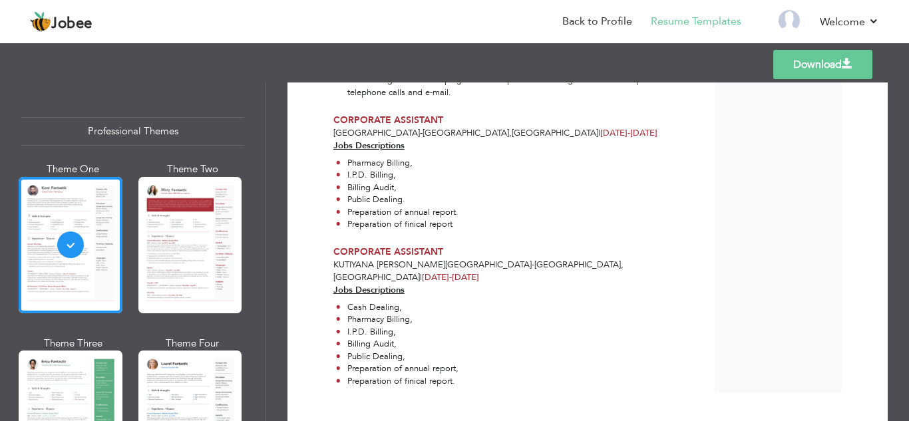
scroll to position [834, 0]
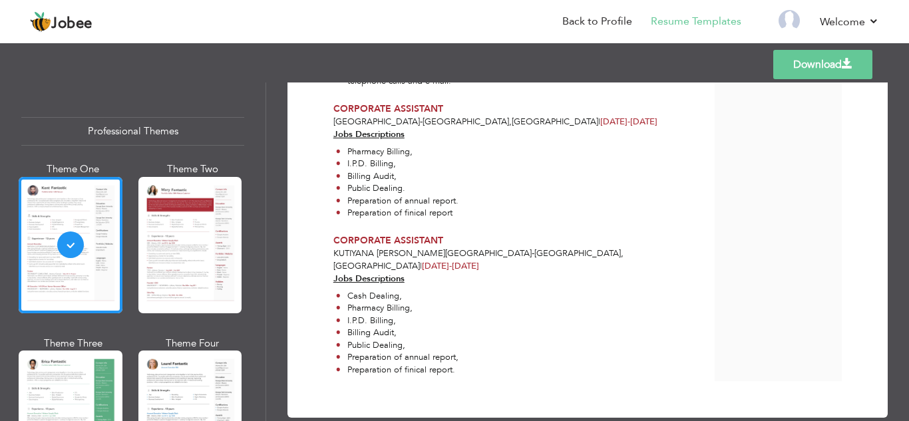
click at [180, 239] on div at bounding box center [190, 245] width 104 height 136
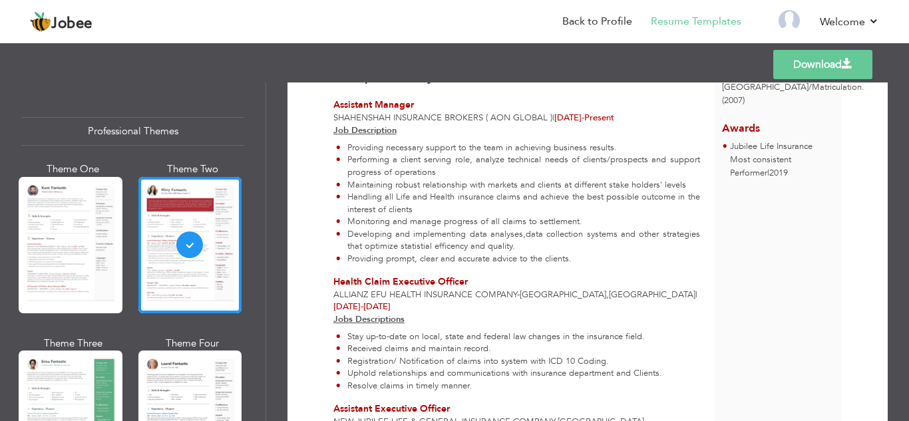
scroll to position [313, 0]
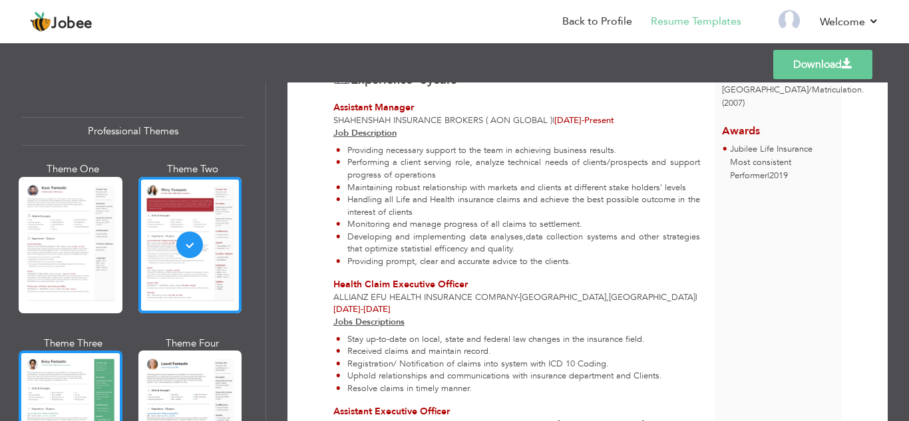
click at [27, 373] on div at bounding box center [71, 419] width 104 height 136
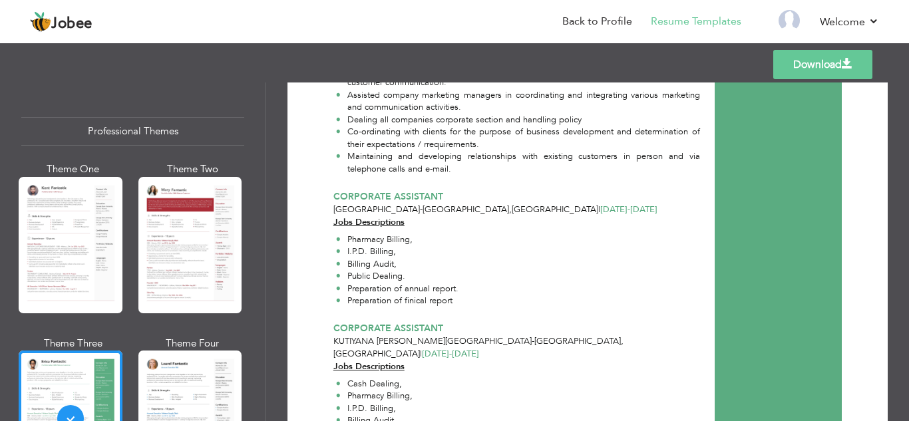
scroll to position [834, 0]
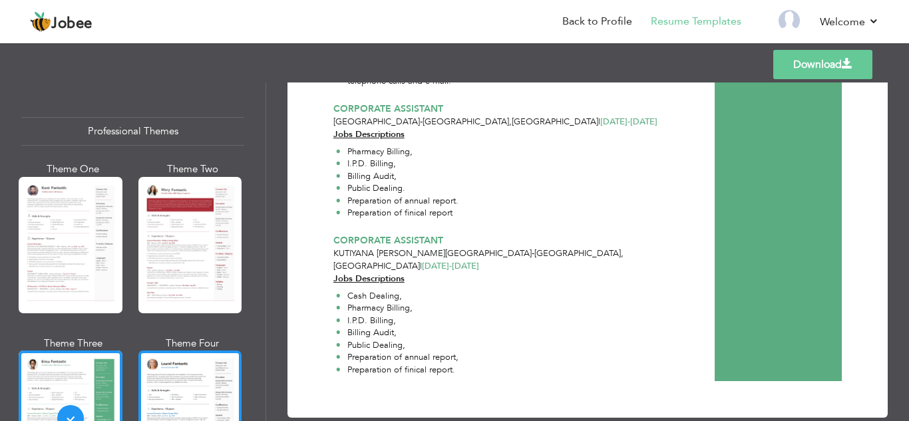
click at [196, 355] on div at bounding box center [190, 419] width 104 height 136
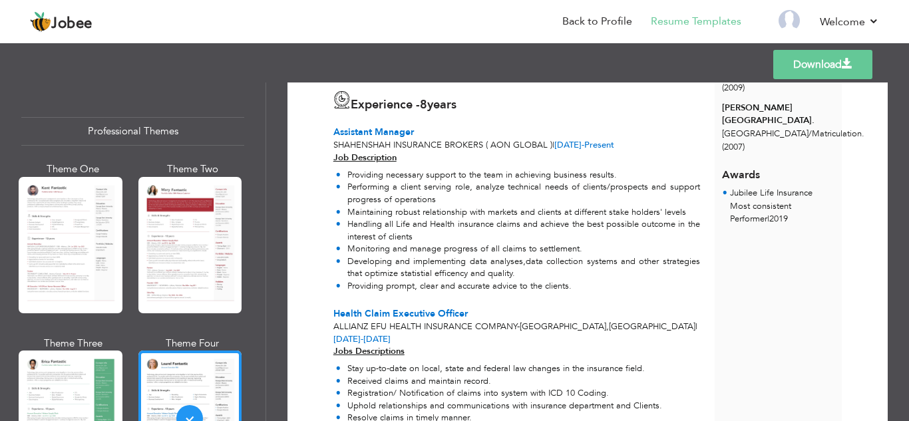
scroll to position [0, 0]
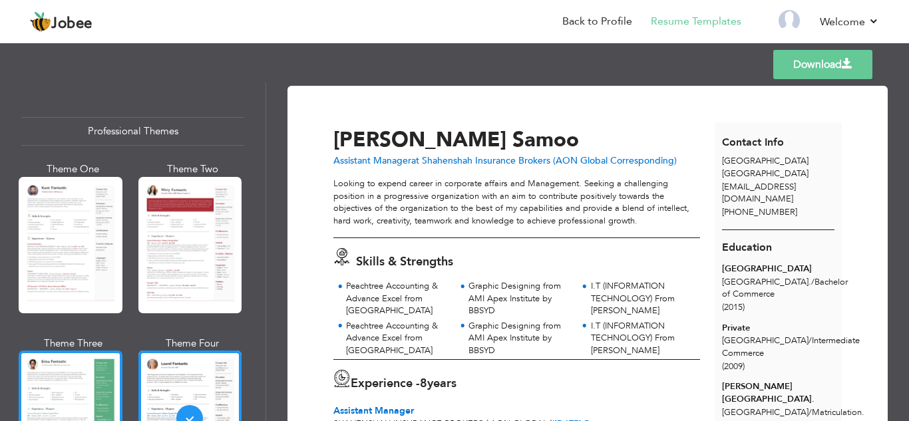
click at [55, 379] on div at bounding box center [71, 419] width 104 height 136
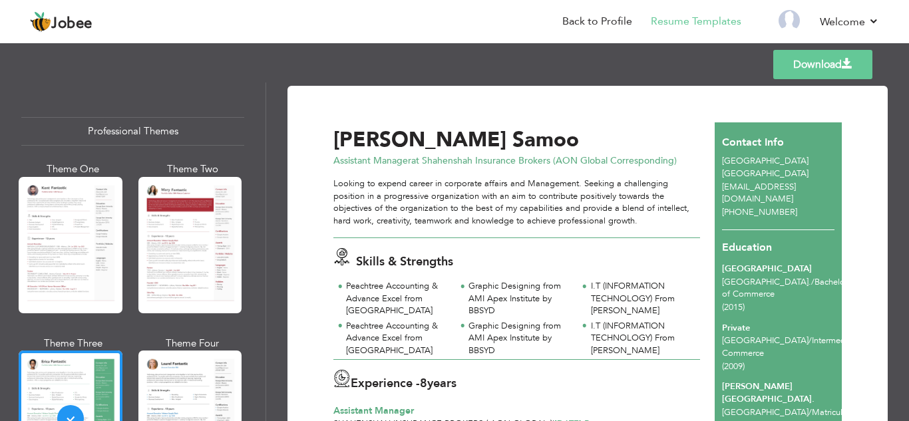
click at [834, 64] on link "Download" at bounding box center [822, 64] width 99 height 29
click at [604, 19] on link "Back to Profile" at bounding box center [597, 21] width 70 height 15
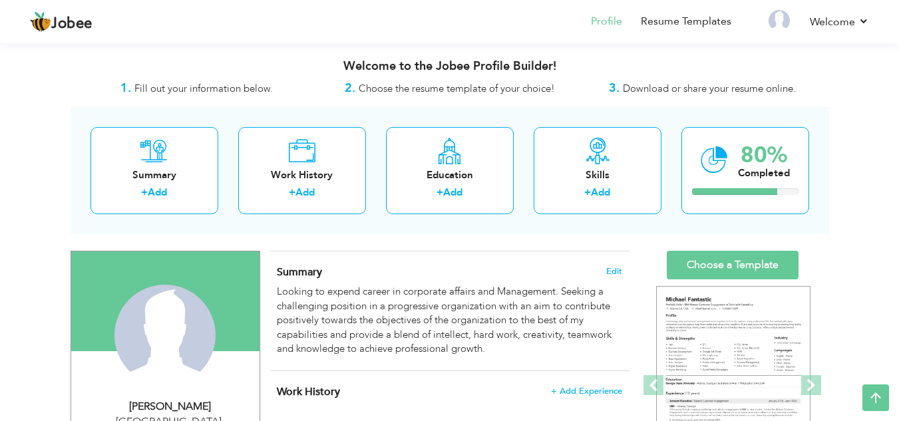
drag, startPoint x: 902, startPoint y: 100, endPoint x: 904, endPoint y: 69, distance: 31.3
click at [899, 70] on html "Jobee Profile Resume Templates Resume Templates Cover Letters About My Resume W…" at bounding box center [449, 210] width 899 height 421
click at [158, 176] on div "Summary" at bounding box center [154, 175] width 106 height 14
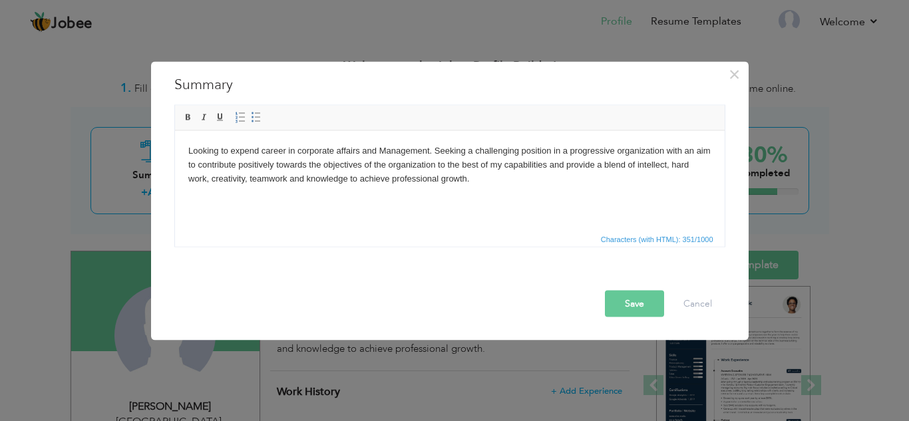
click at [622, 307] on button "Save" at bounding box center [634, 303] width 59 height 27
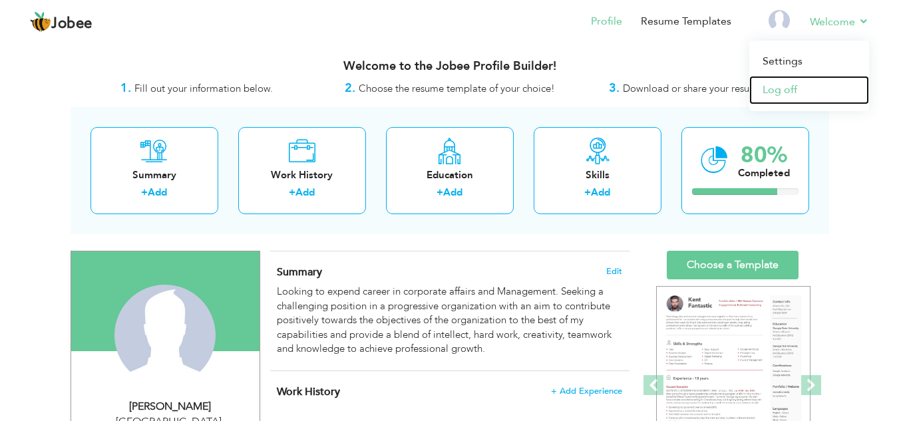
click at [788, 86] on link "Log off" at bounding box center [809, 90] width 120 height 29
